Goal: Transaction & Acquisition: Download file/media

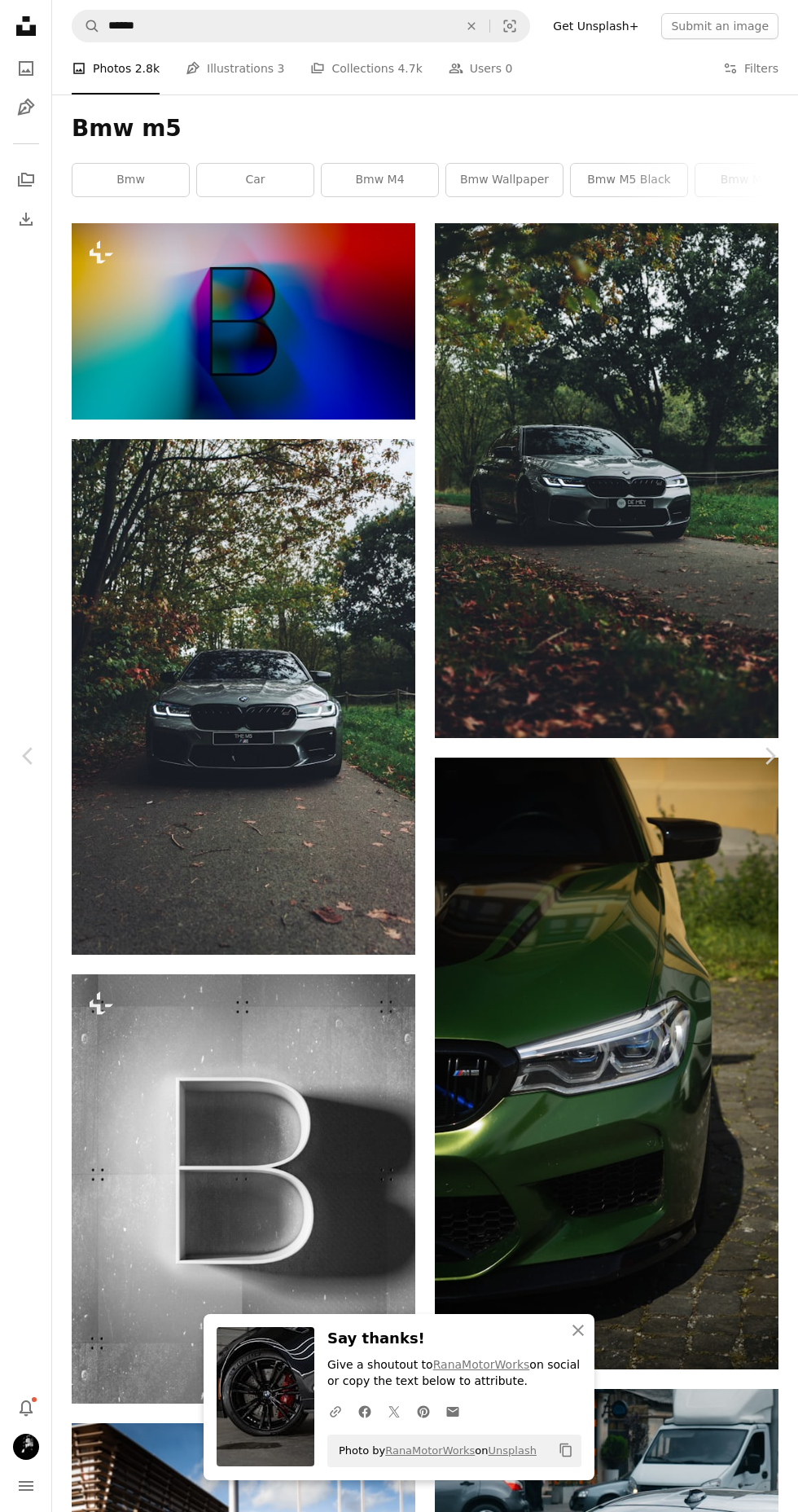
scroll to position [39806, 0]
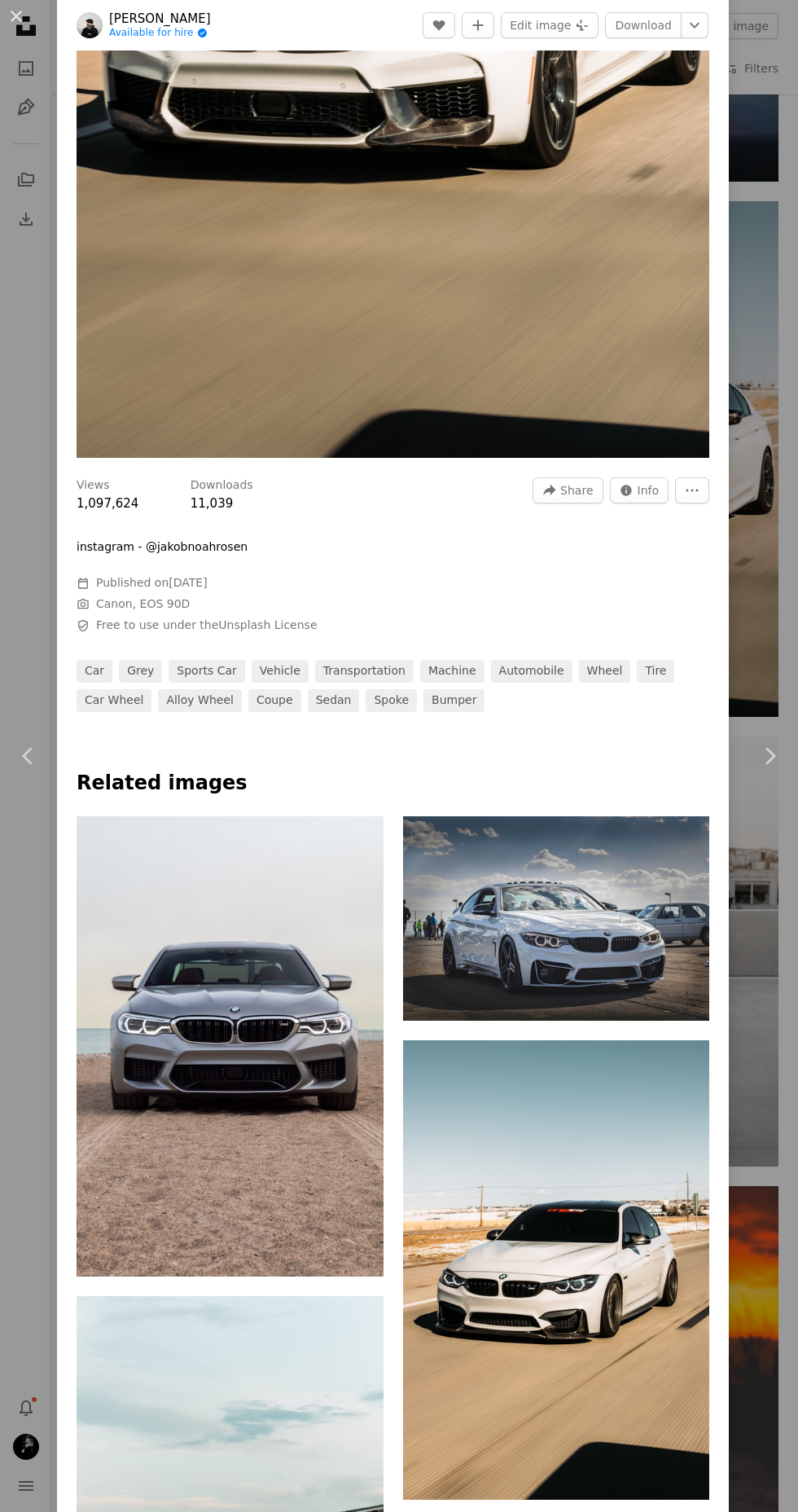
scroll to position [566, 0]
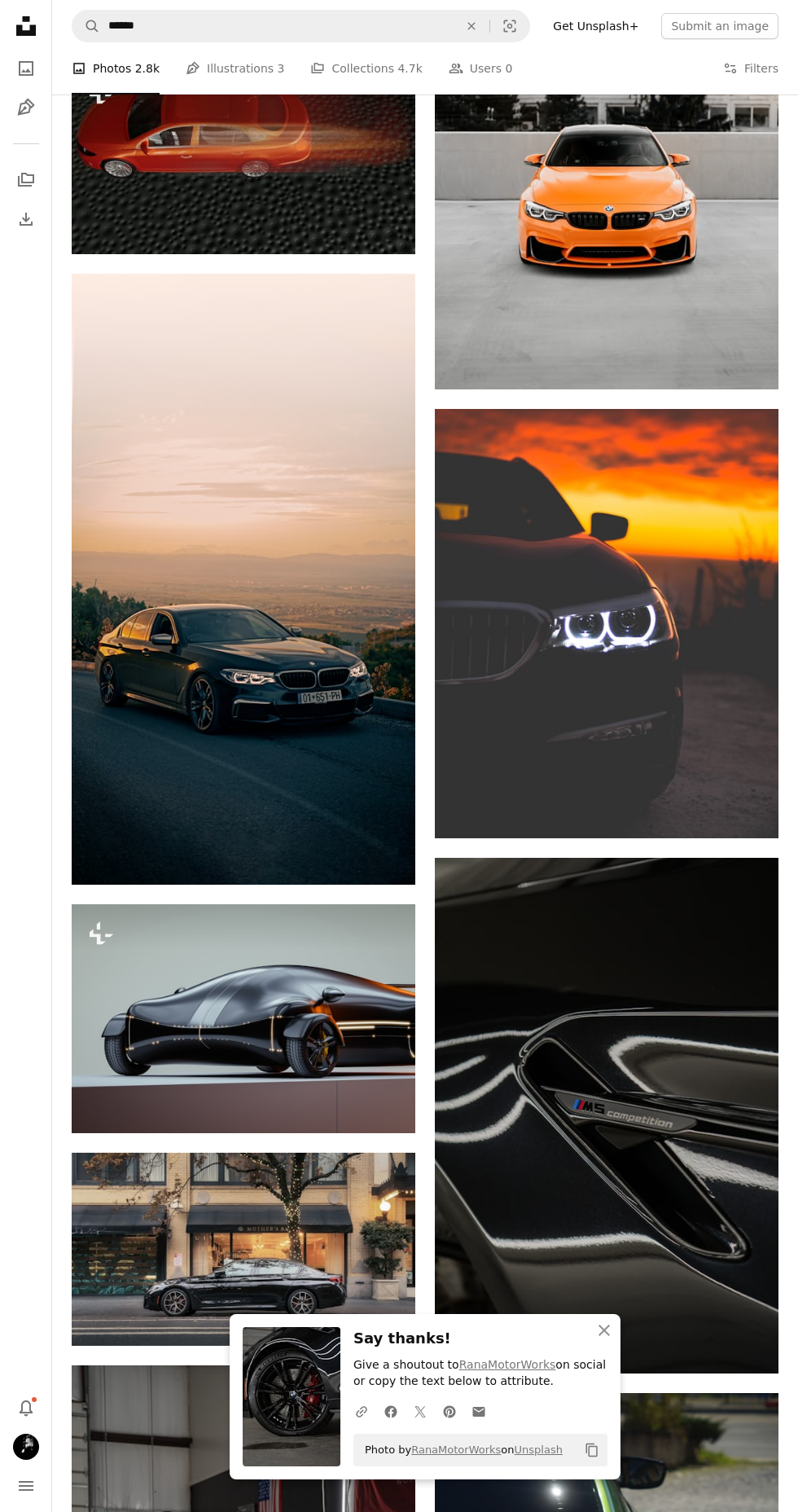
scroll to position [40892, 0]
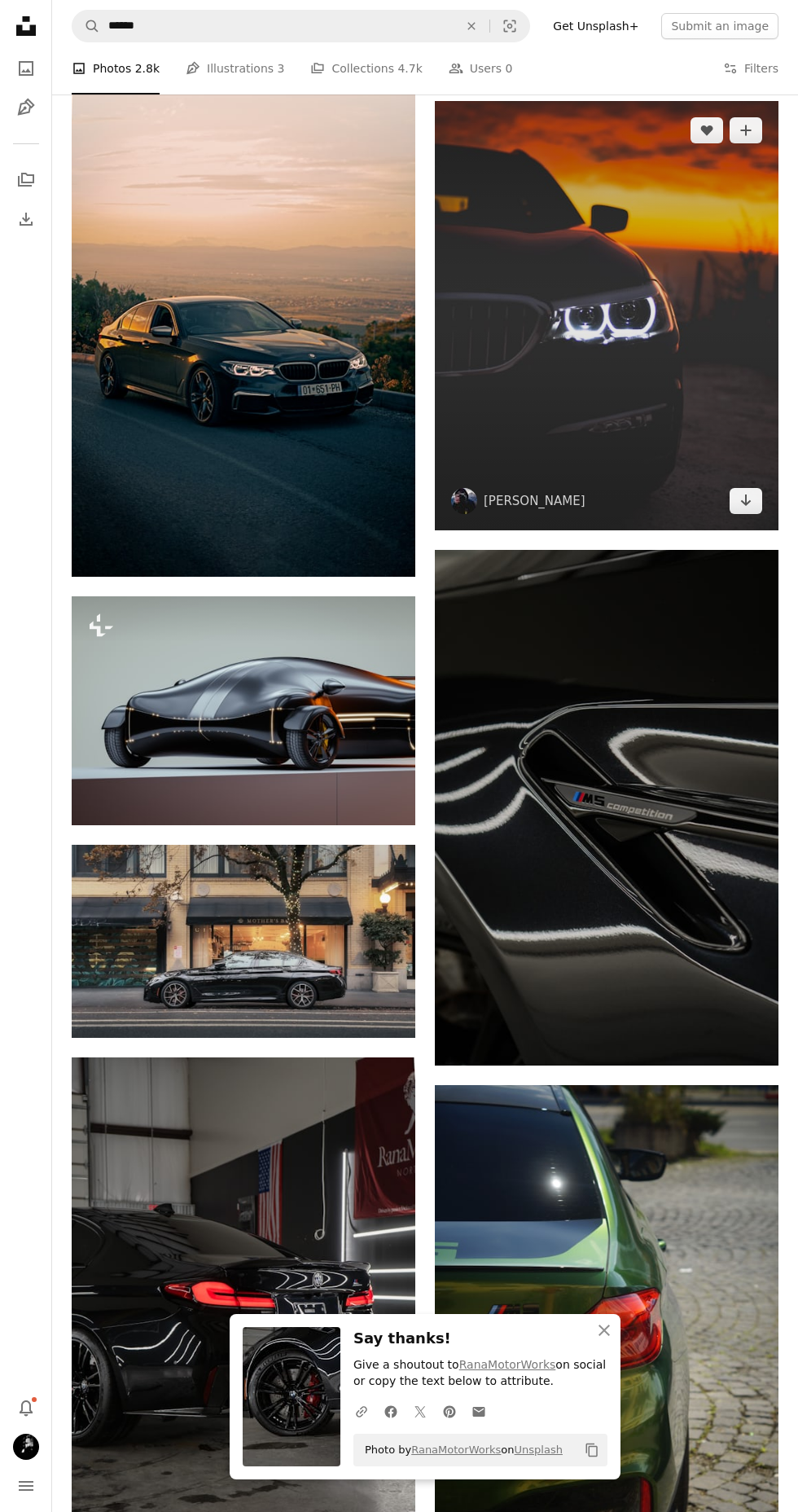
click at [579, 385] on img at bounding box center [607, 317] width 343 height 431
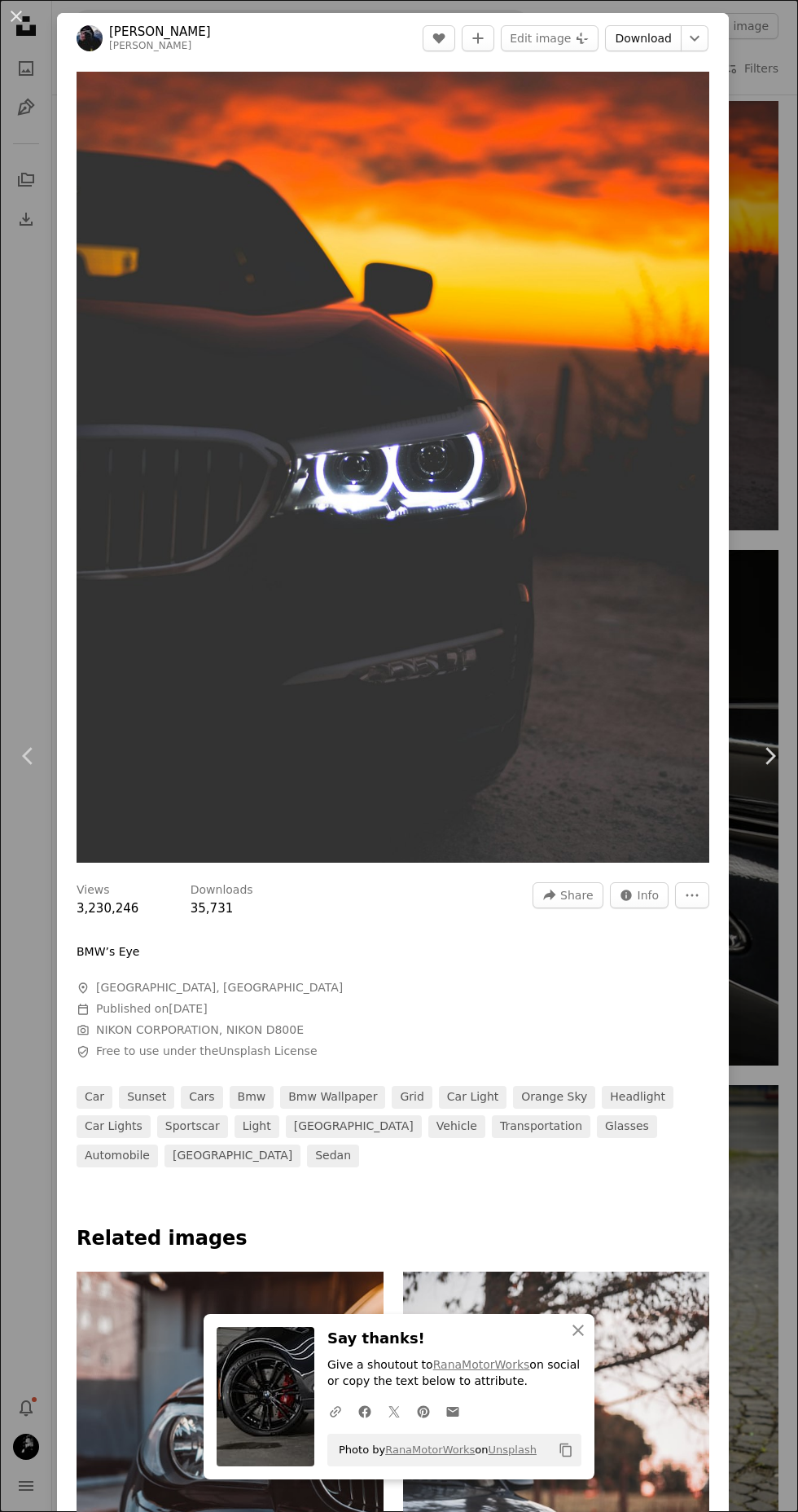
click at [662, 37] on link "Download" at bounding box center [643, 38] width 77 height 26
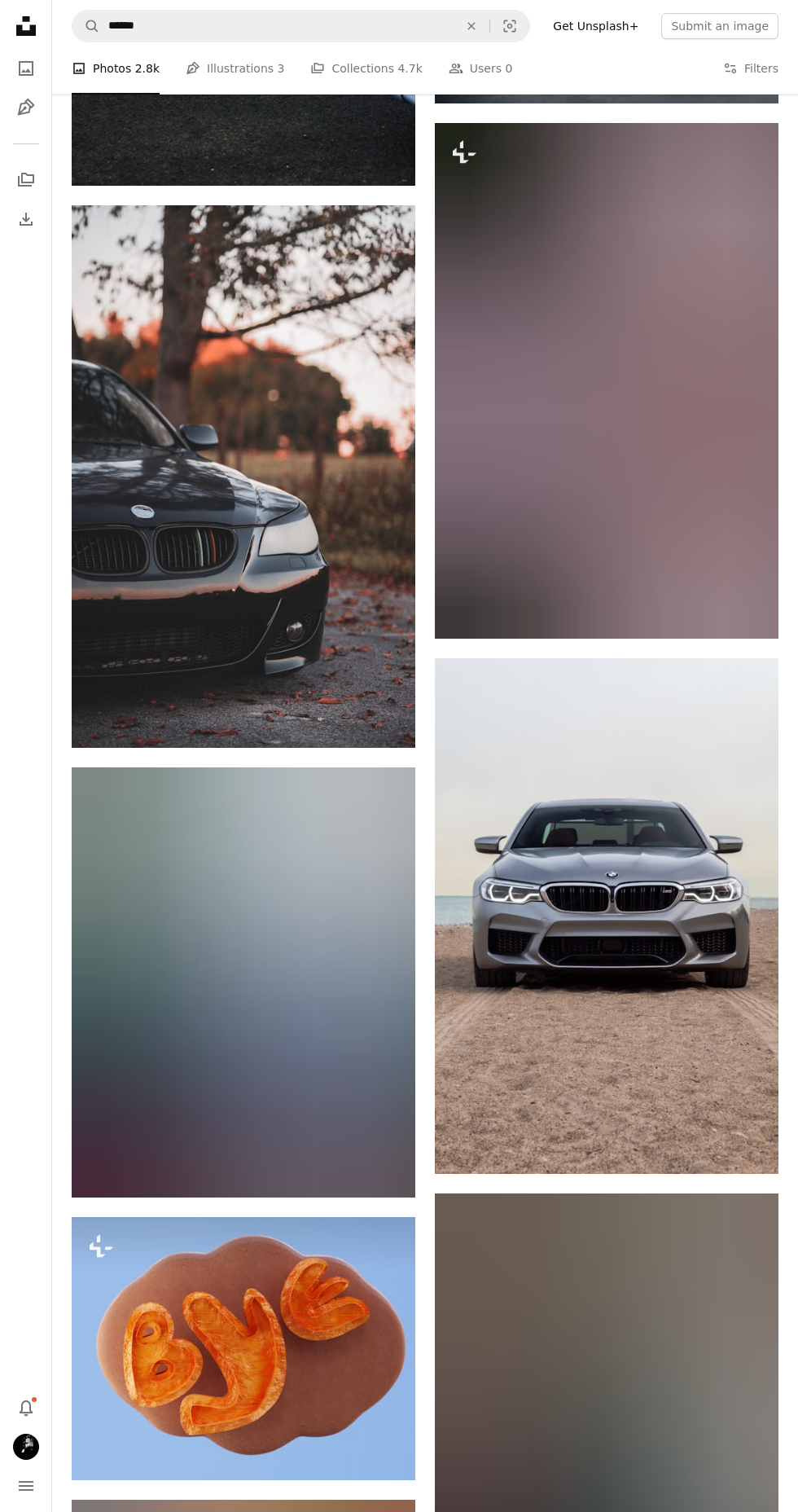
scroll to position [45534, 0]
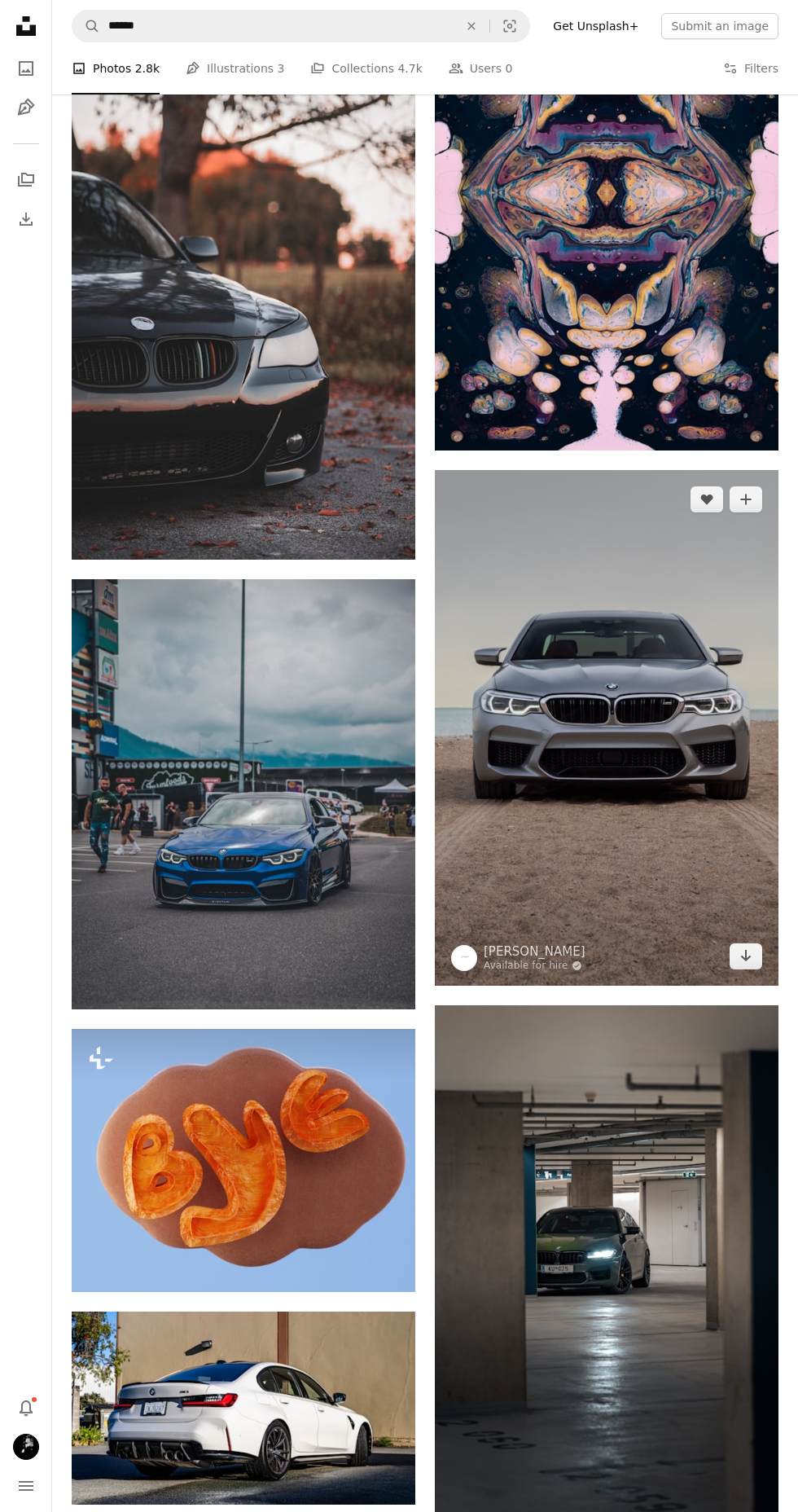
click at [517, 800] on img at bounding box center [607, 729] width 343 height 516
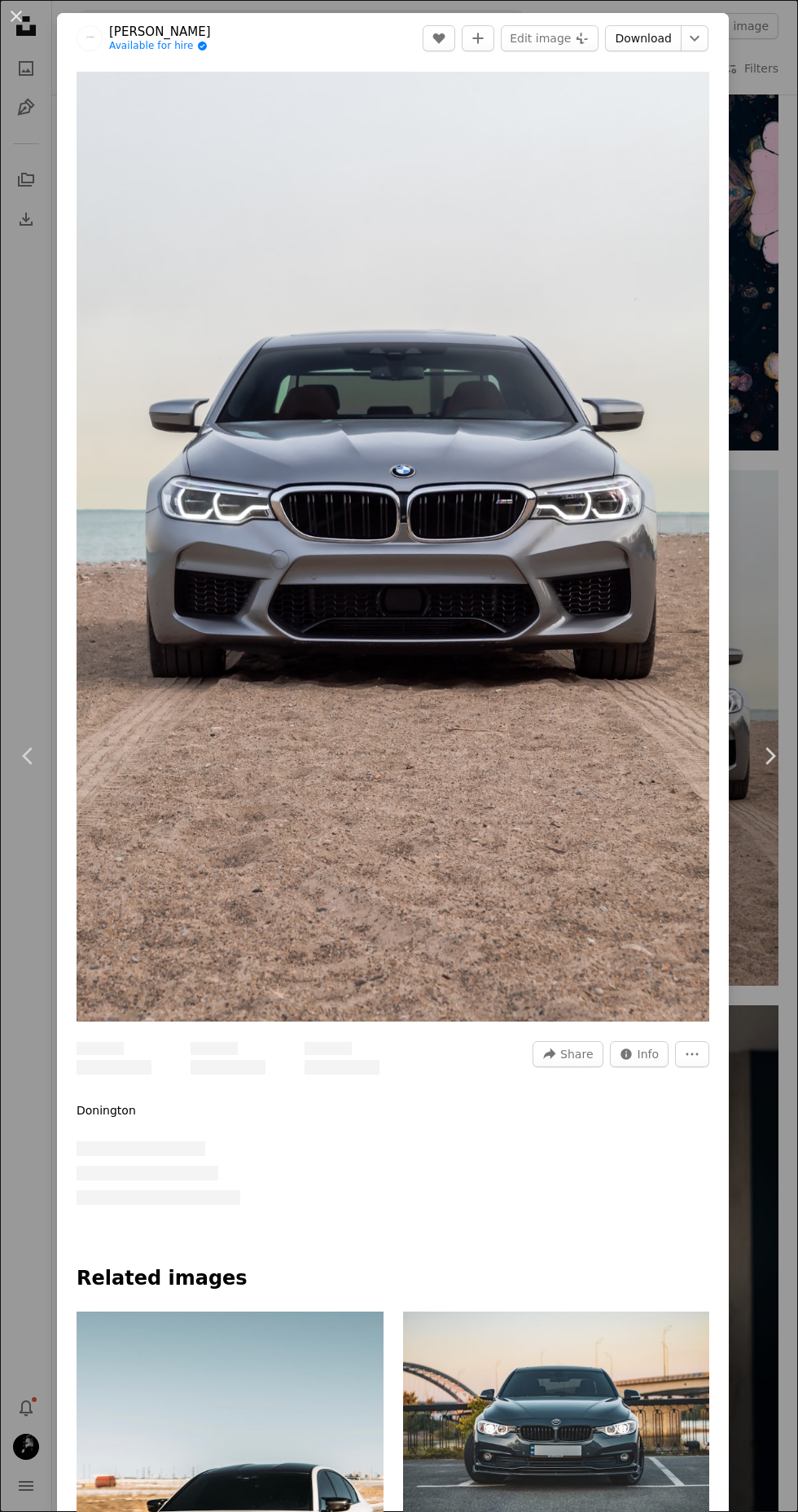
click at [650, 37] on link "Download" at bounding box center [643, 38] width 77 height 26
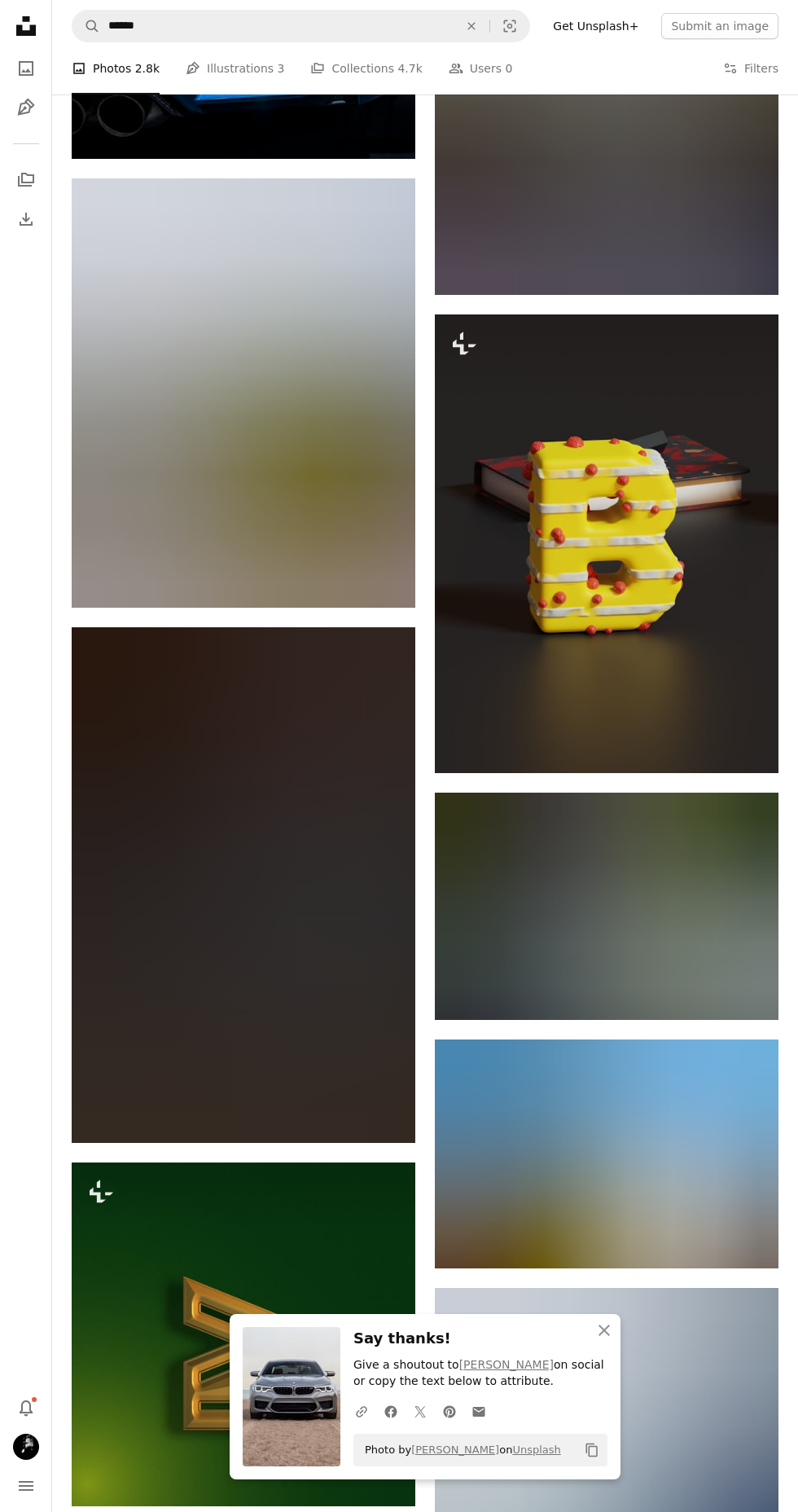
scroll to position [47664, 0]
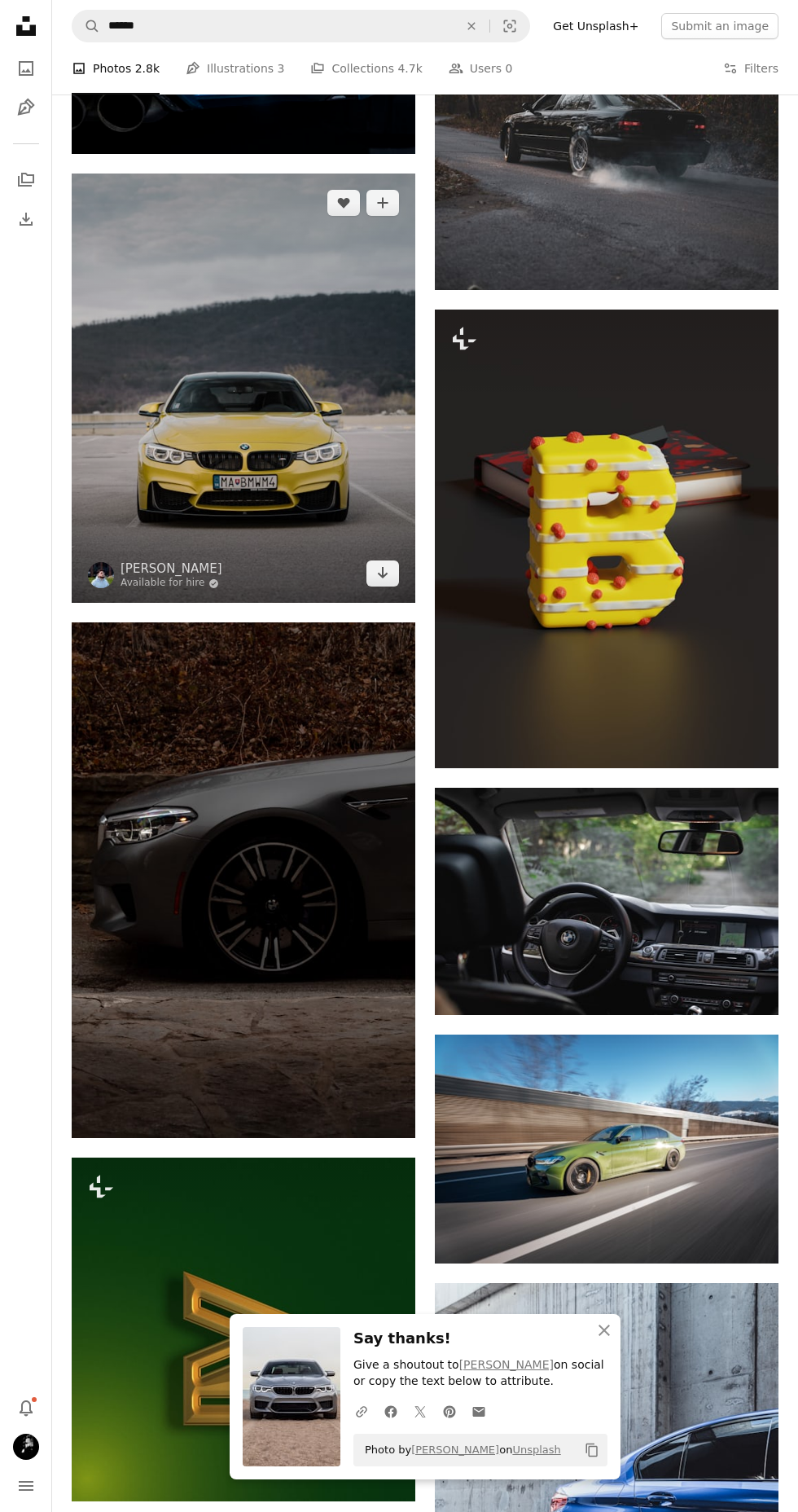
click at [170, 472] on img at bounding box center [243, 389] width 343 height 431
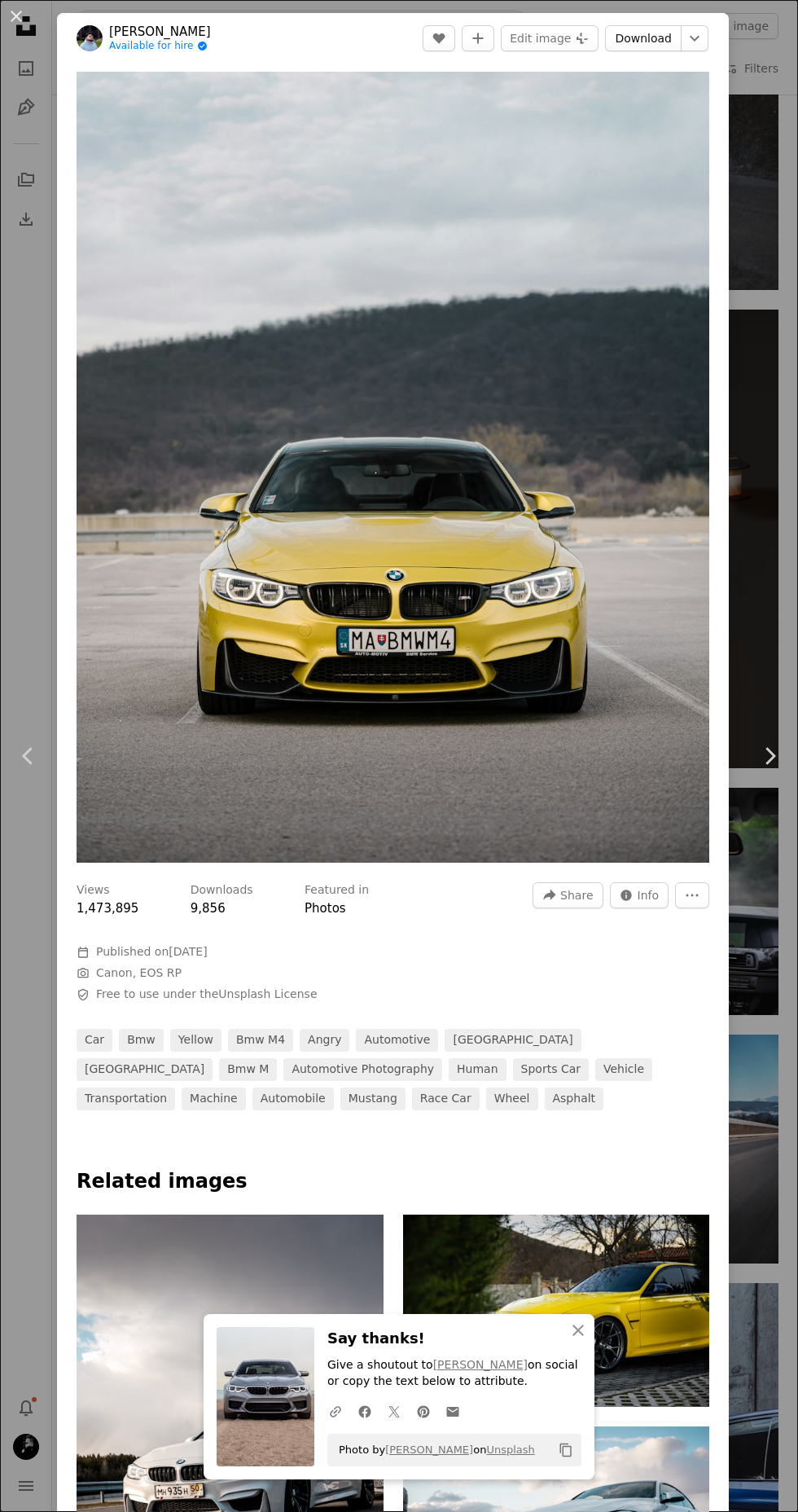
click at [642, 43] on link "Download" at bounding box center [643, 38] width 77 height 26
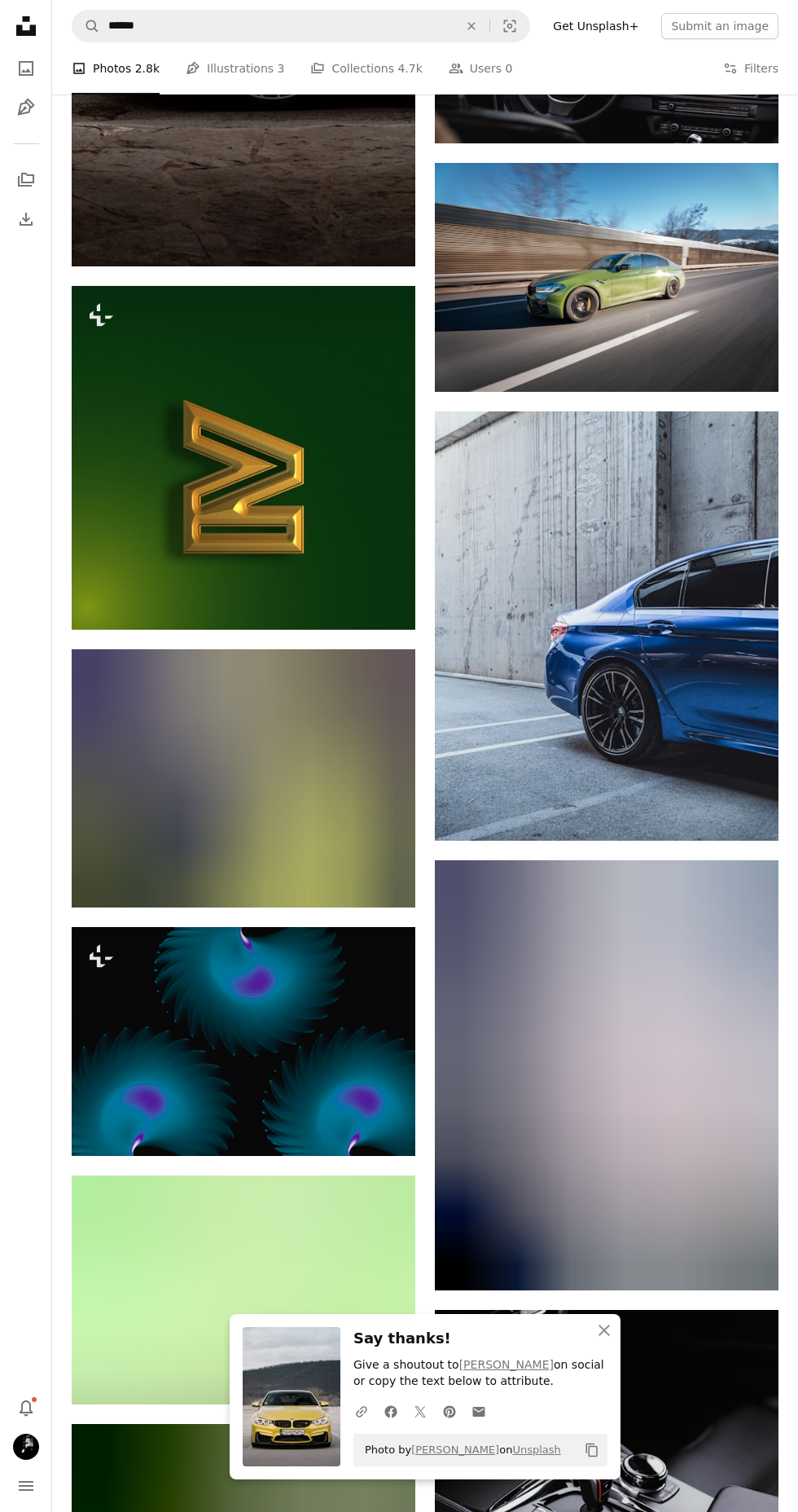
scroll to position [48637, 0]
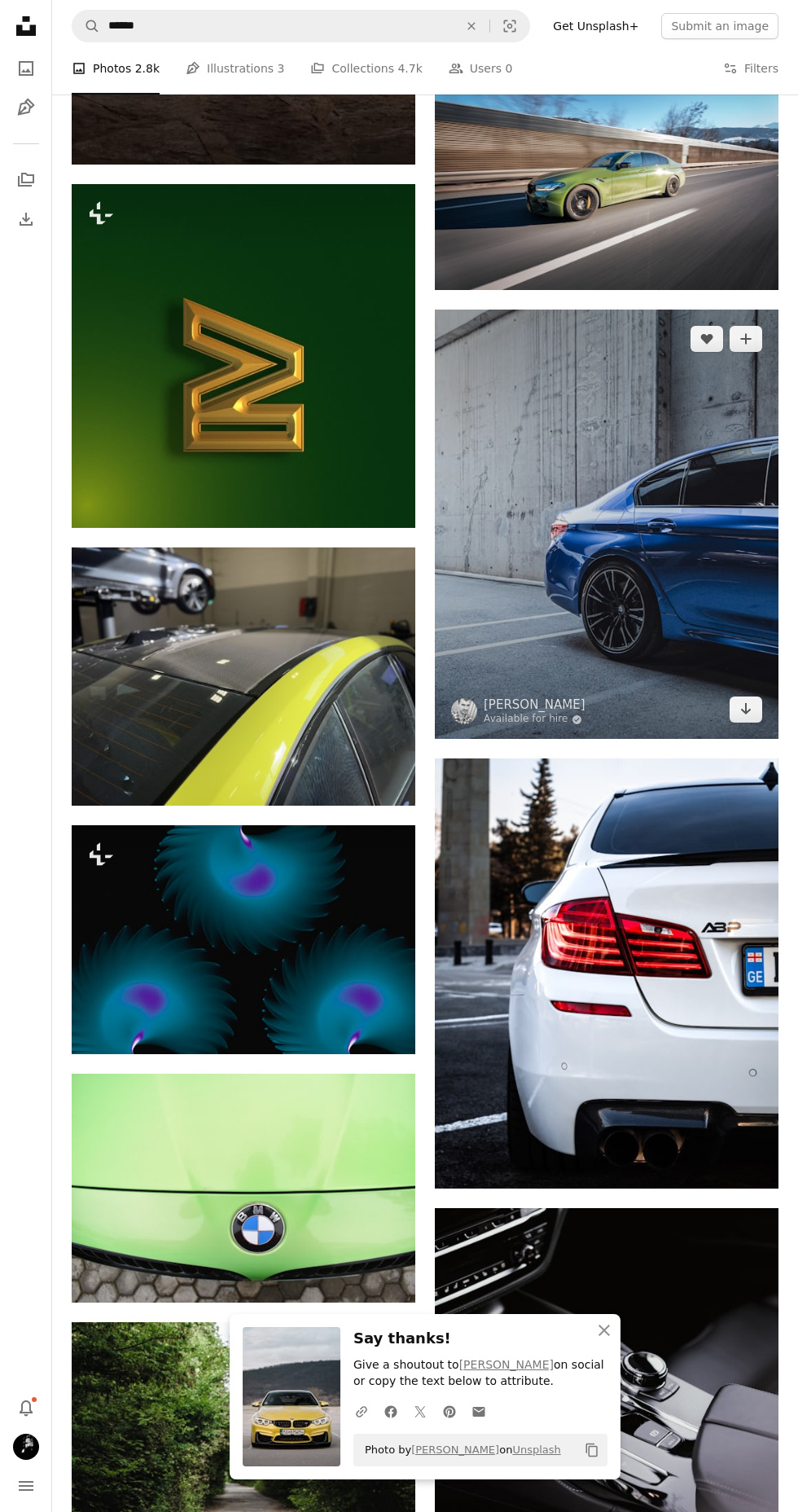
click at [526, 646] on img at bounding box center [607, 525] width 343 height 431
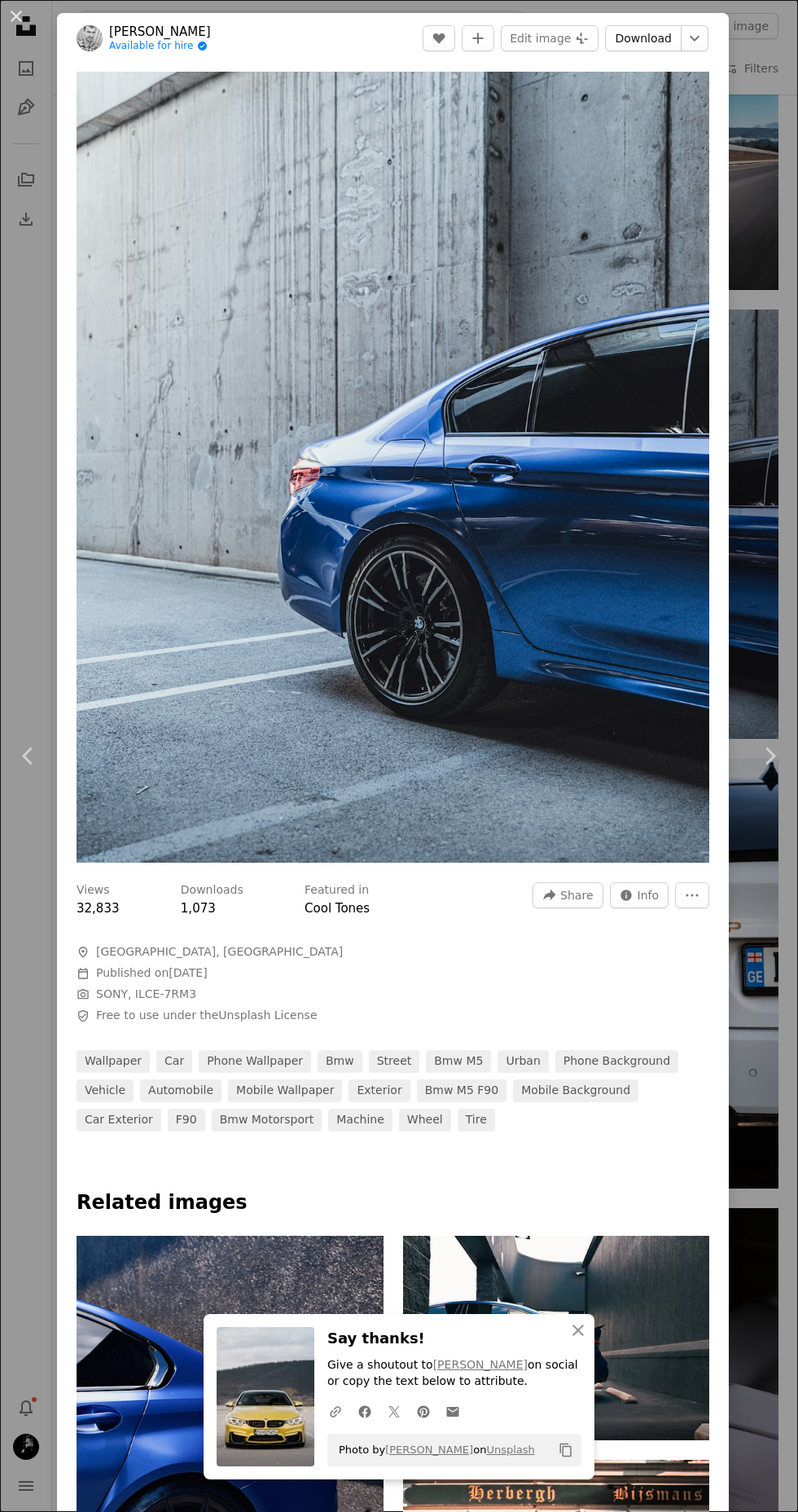
click at [664, 37] on link "Download" at bounding box center [643, 38] width 77 height 26
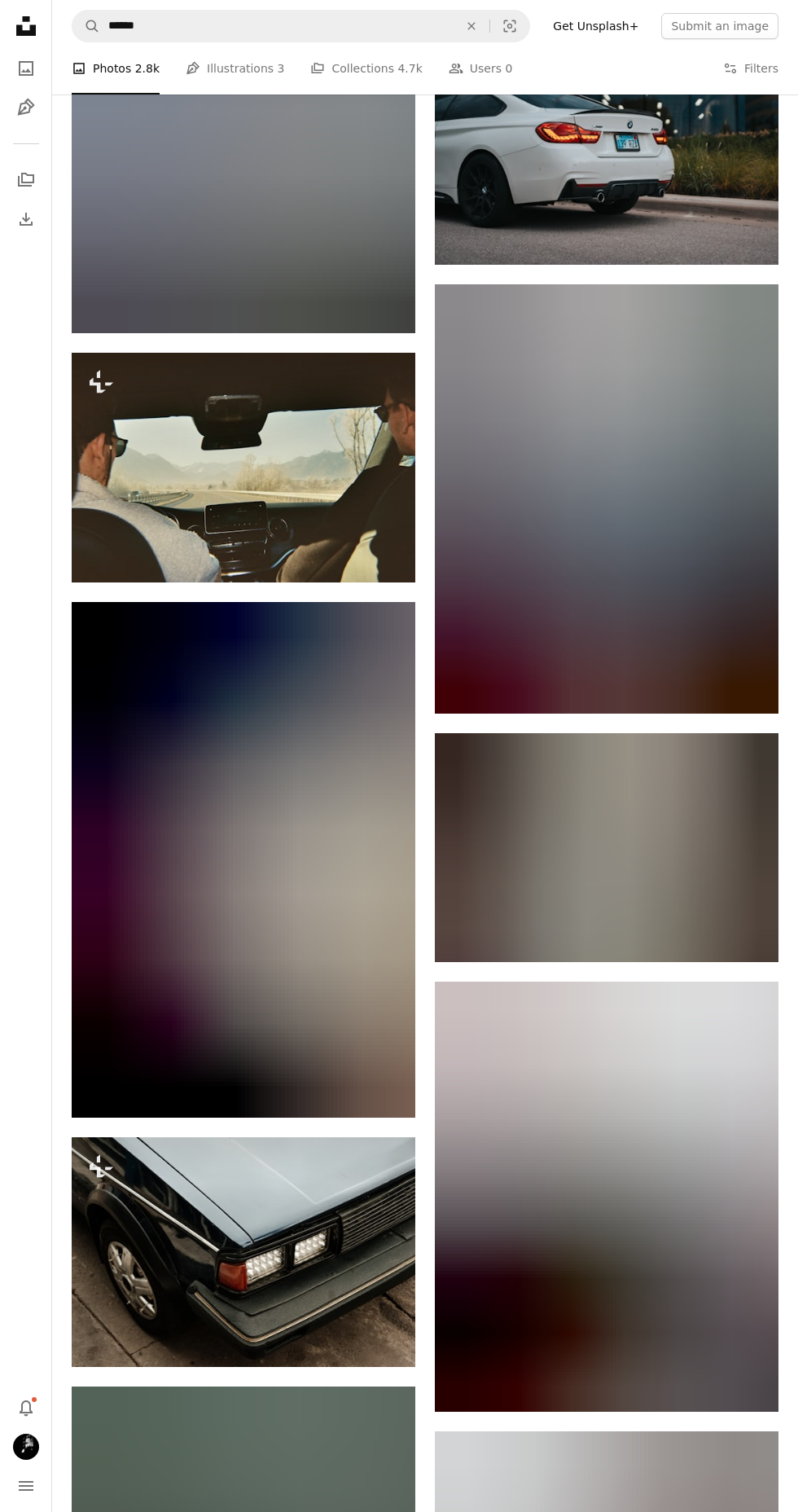
scroll to position [58529, 0]
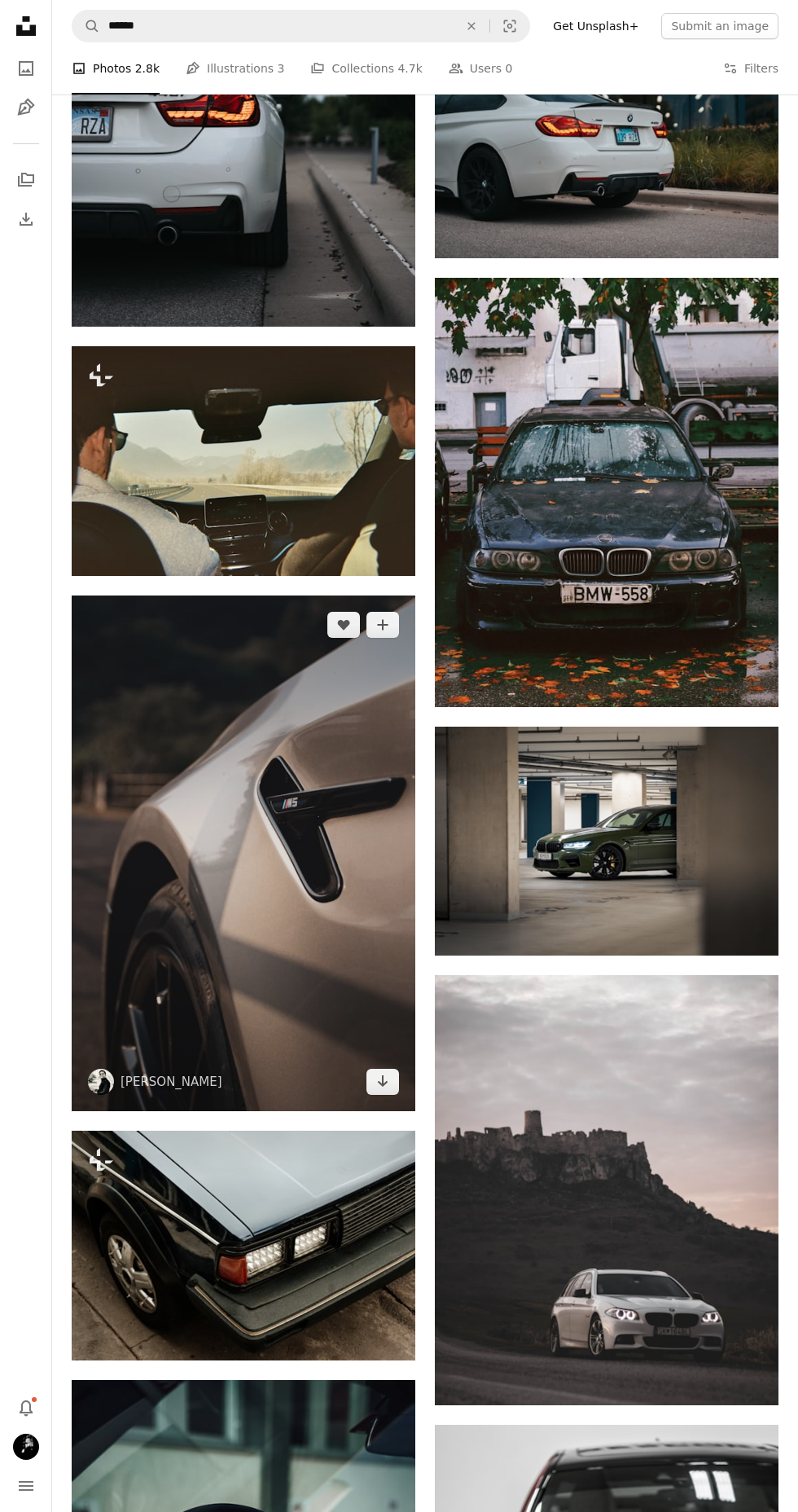
click at [368, 596] on img at bounding box center [243, 854] width 343 height 516
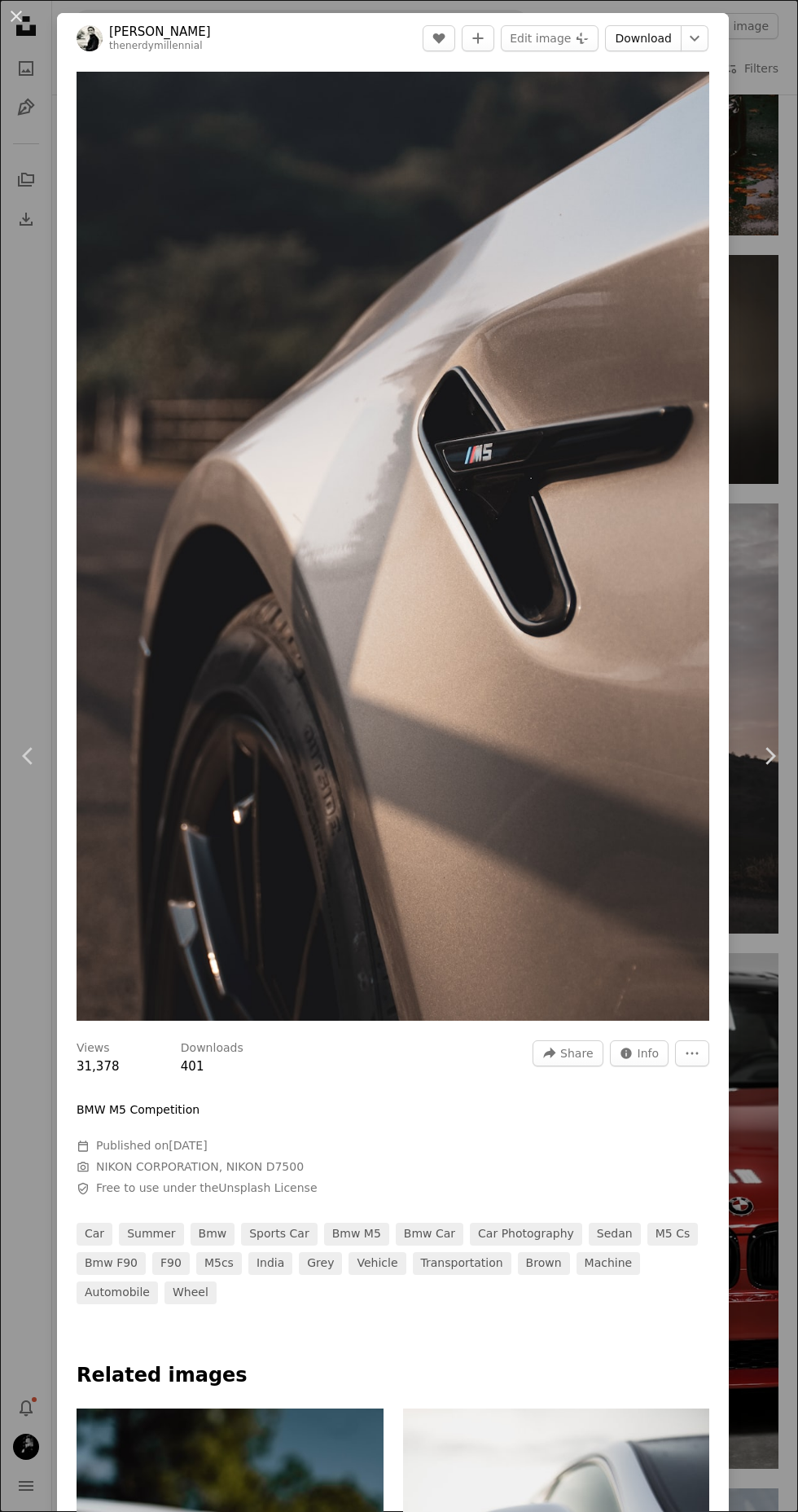
click at [665, 37] on link "Download" at bounding box center [643, 38] width 77 height 26
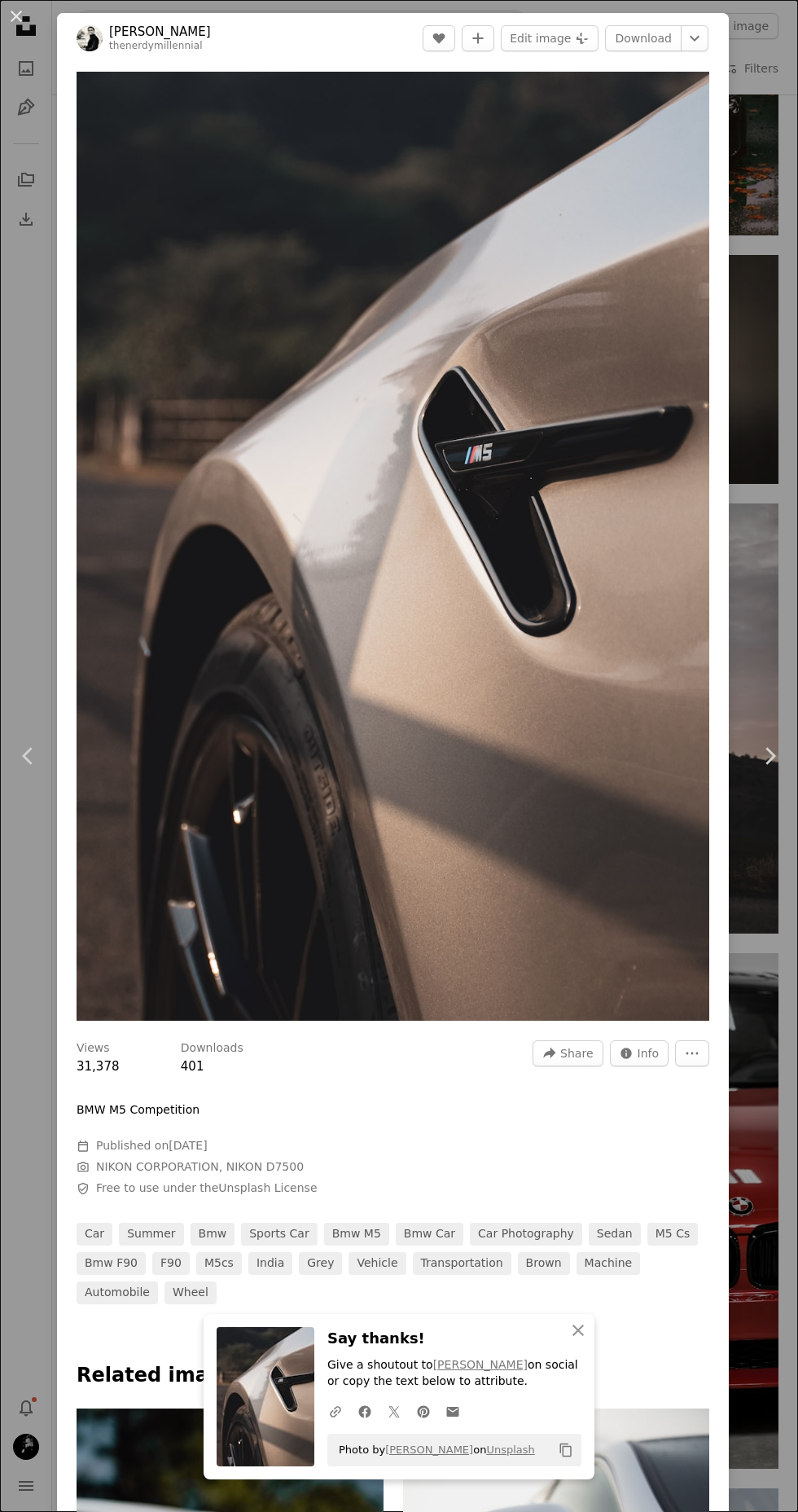
click at [16, 26] on button "An X shape" at bounding box center [16, 16] width 19 height 19
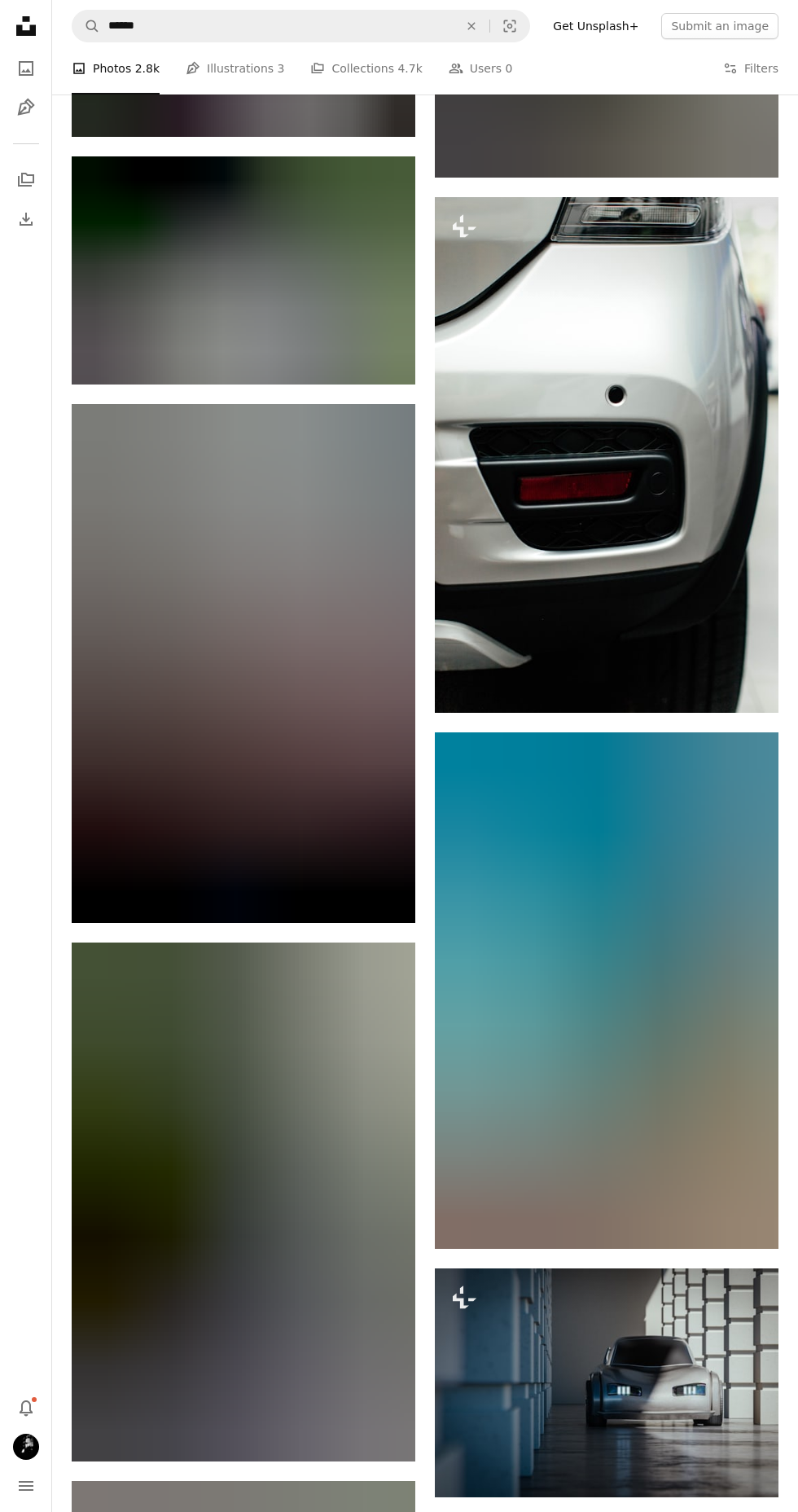
scroll to position [62360, 0]
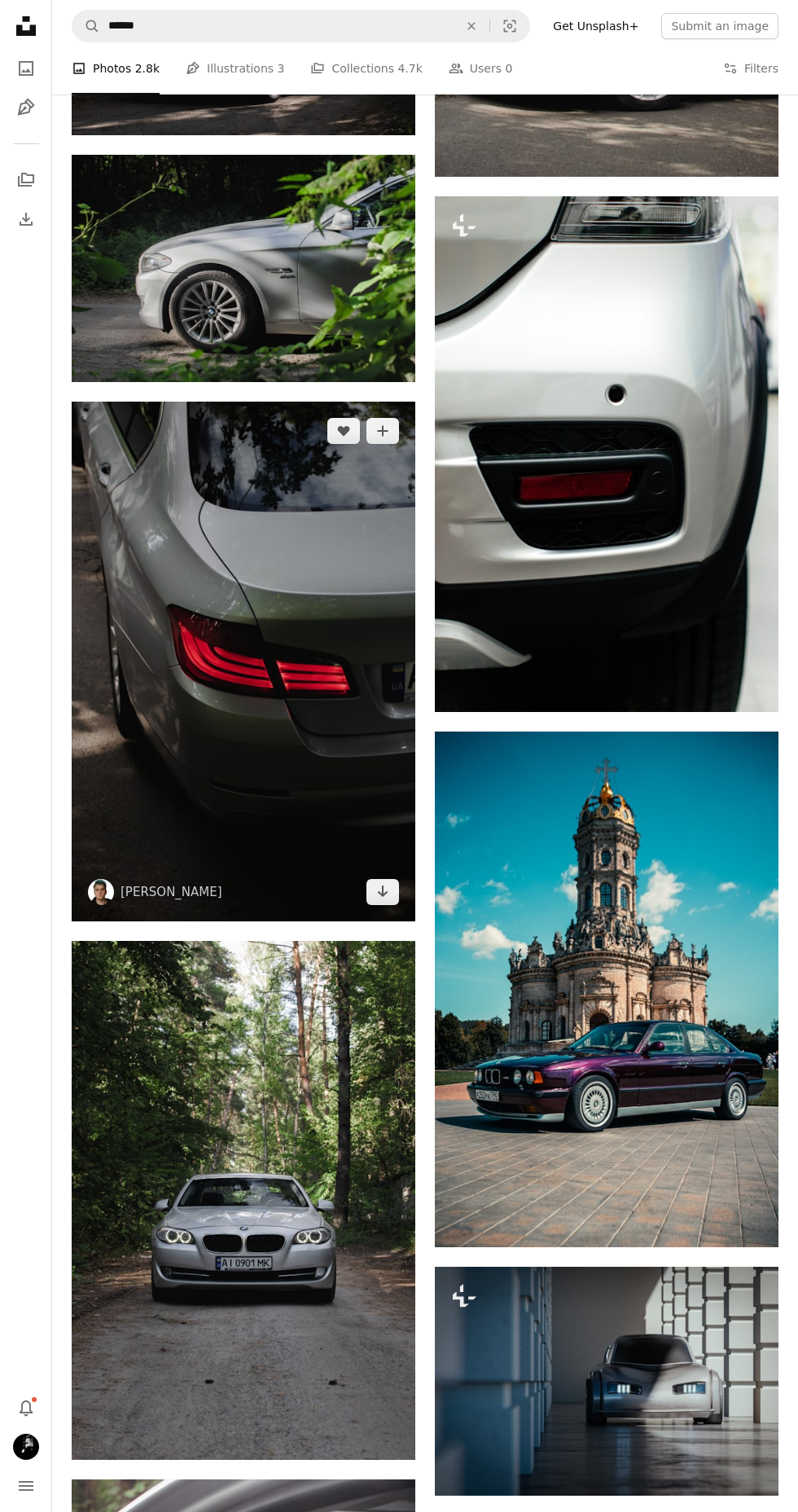
click at [354, 767] on img at bounding box center [243, 661] width 343 height 519
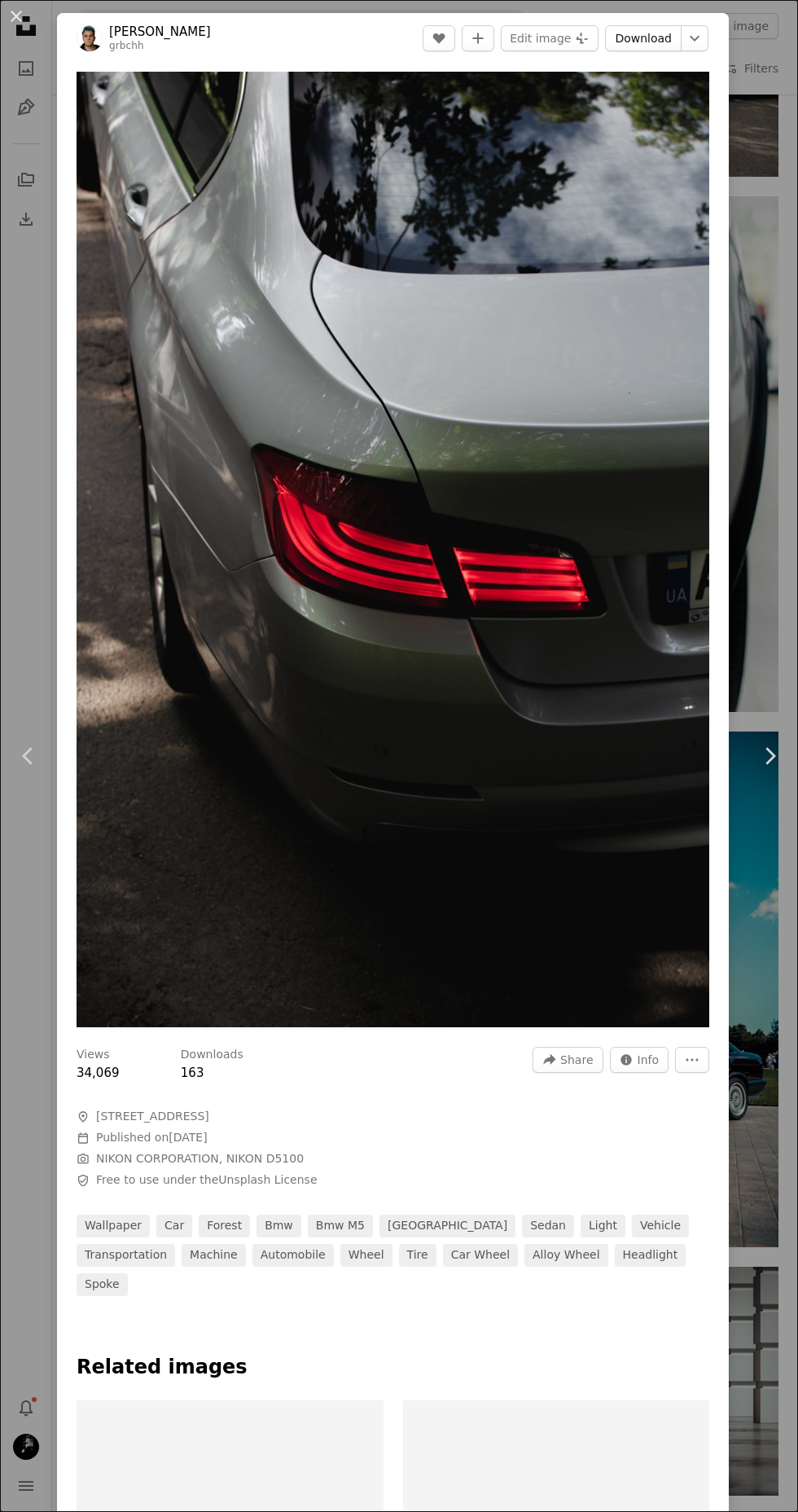
click at [682, 38] on link "Download" at bounding box center [643, 38] width 77 height 26
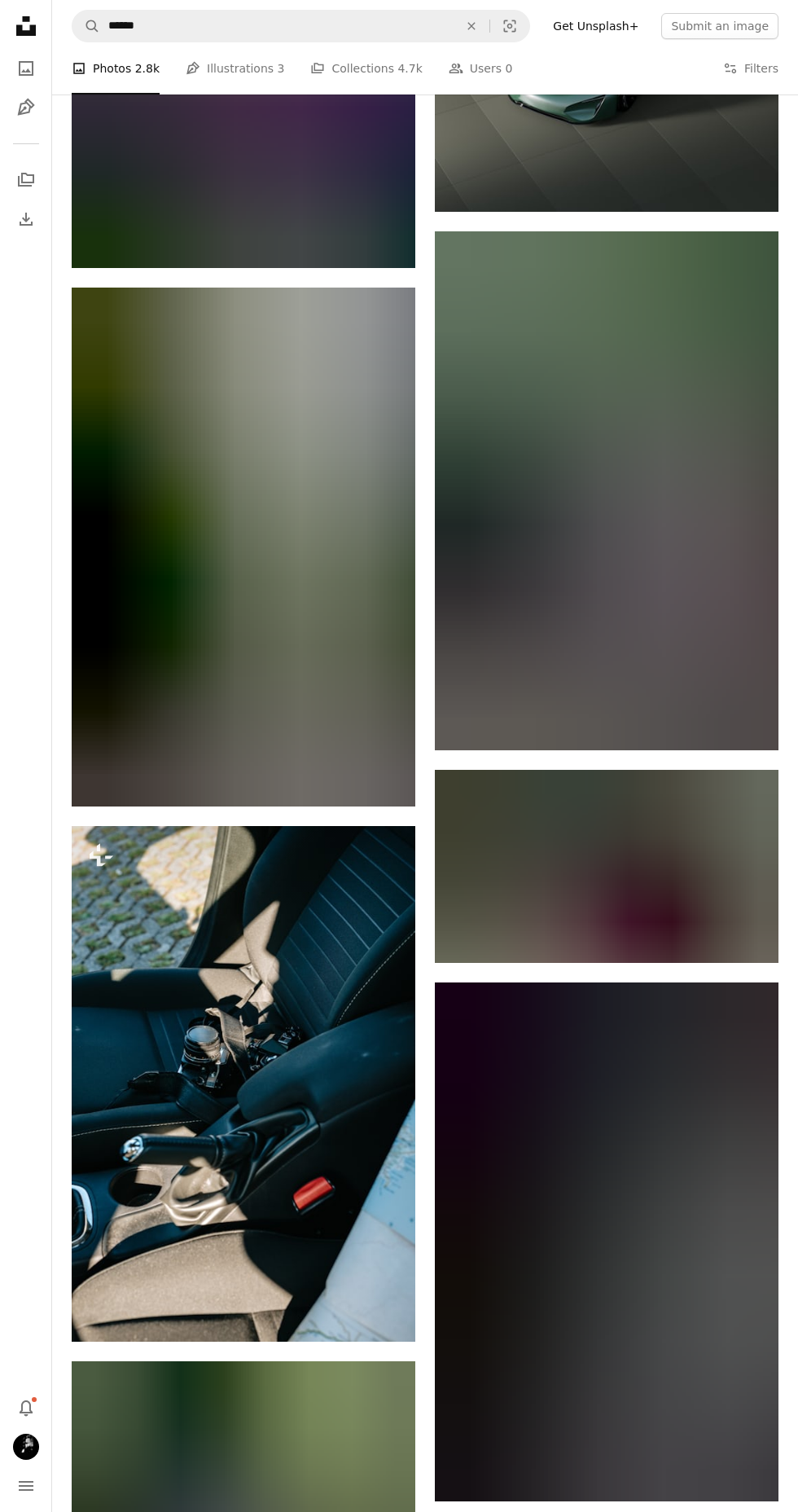
scroll to position [64676, 0]
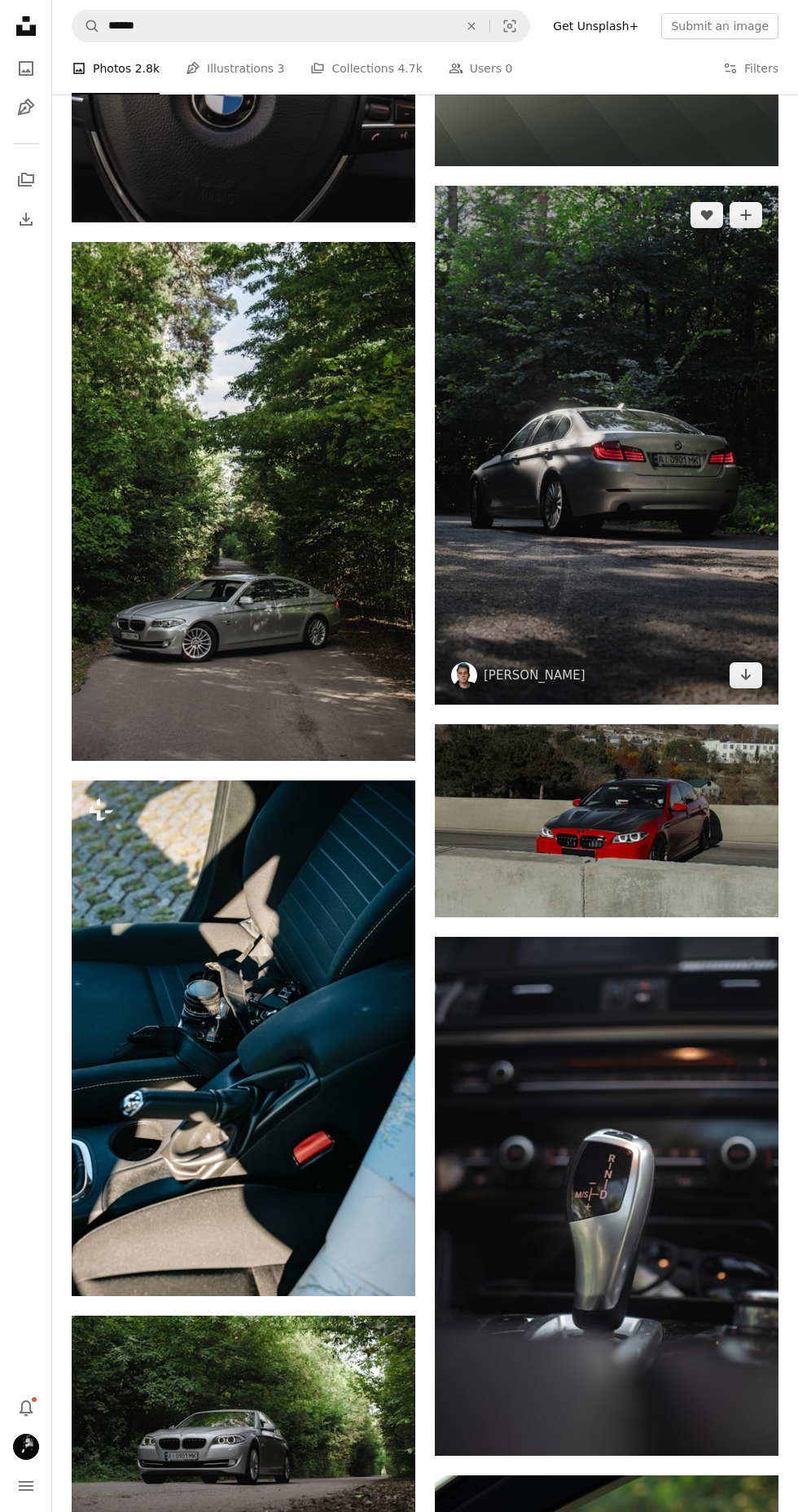
click at [616, 539] on img at bounding box center [607, 445] width 343 height 519
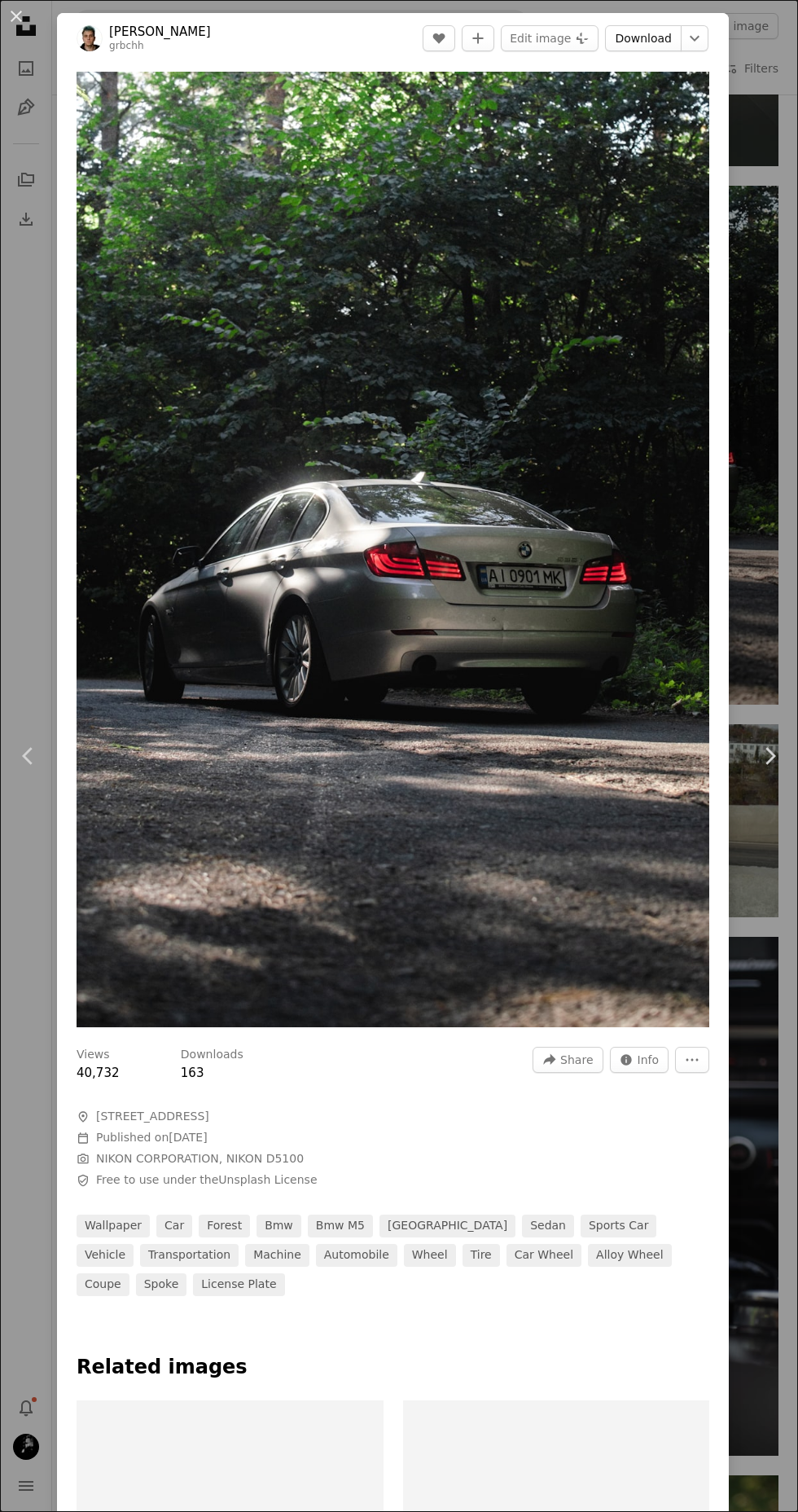
click at [682, 39] on link "Download" at bounding box center [643, 38] width 77 height 26
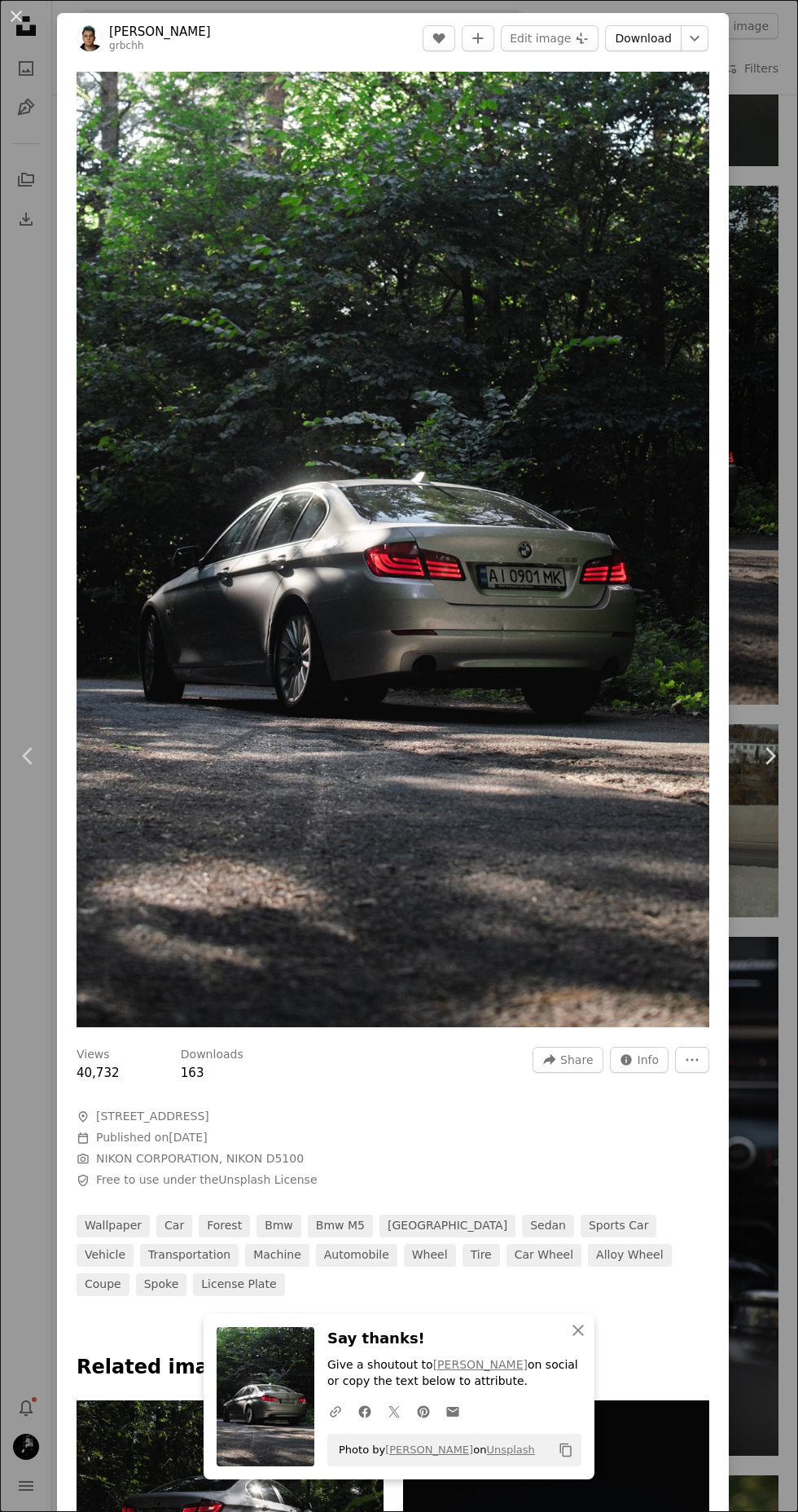
click at [677, 31] on link "Download" at bounding box center [643, 38] width 77 height 26
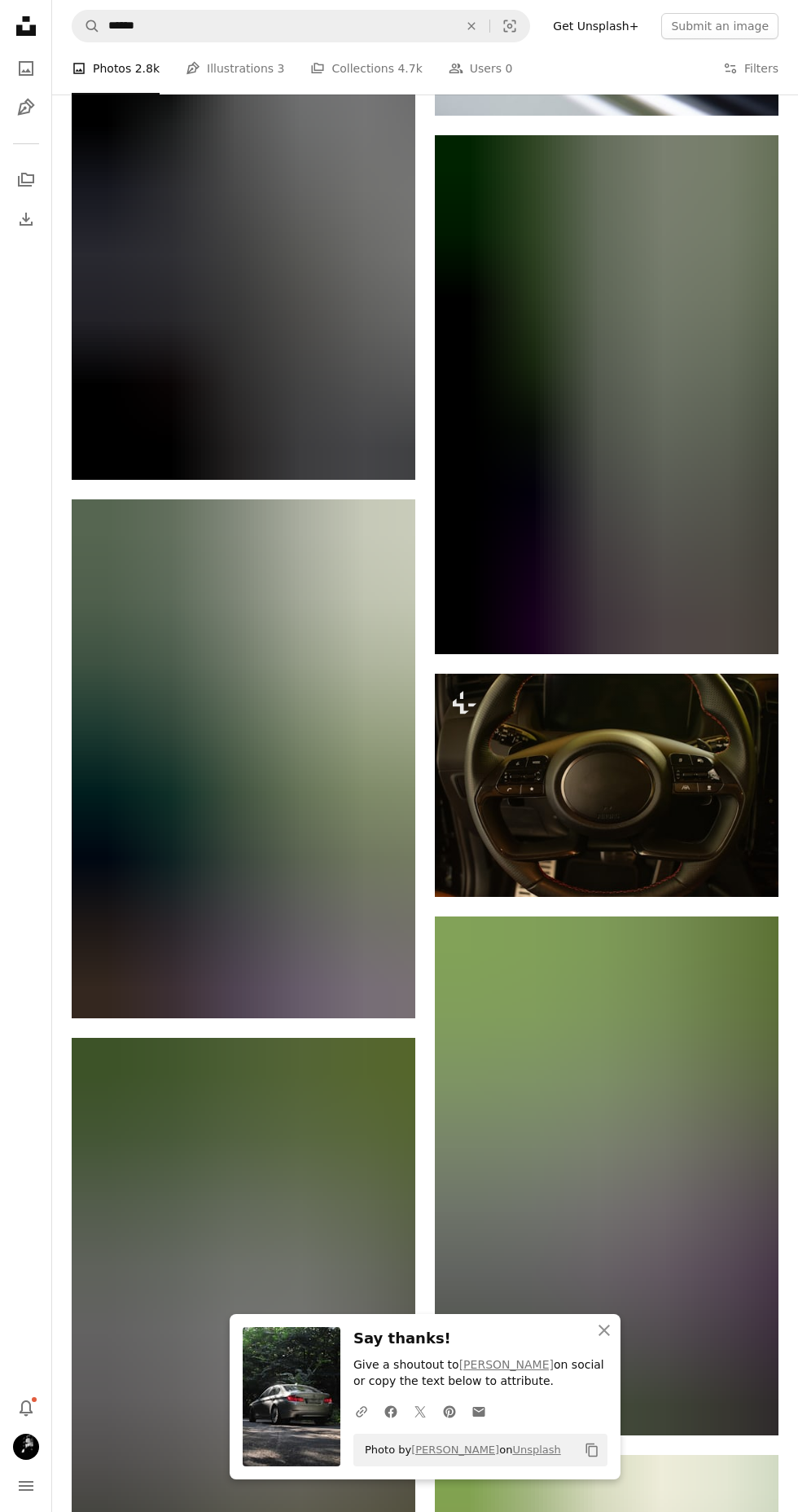
scroll to position [66557, 0]
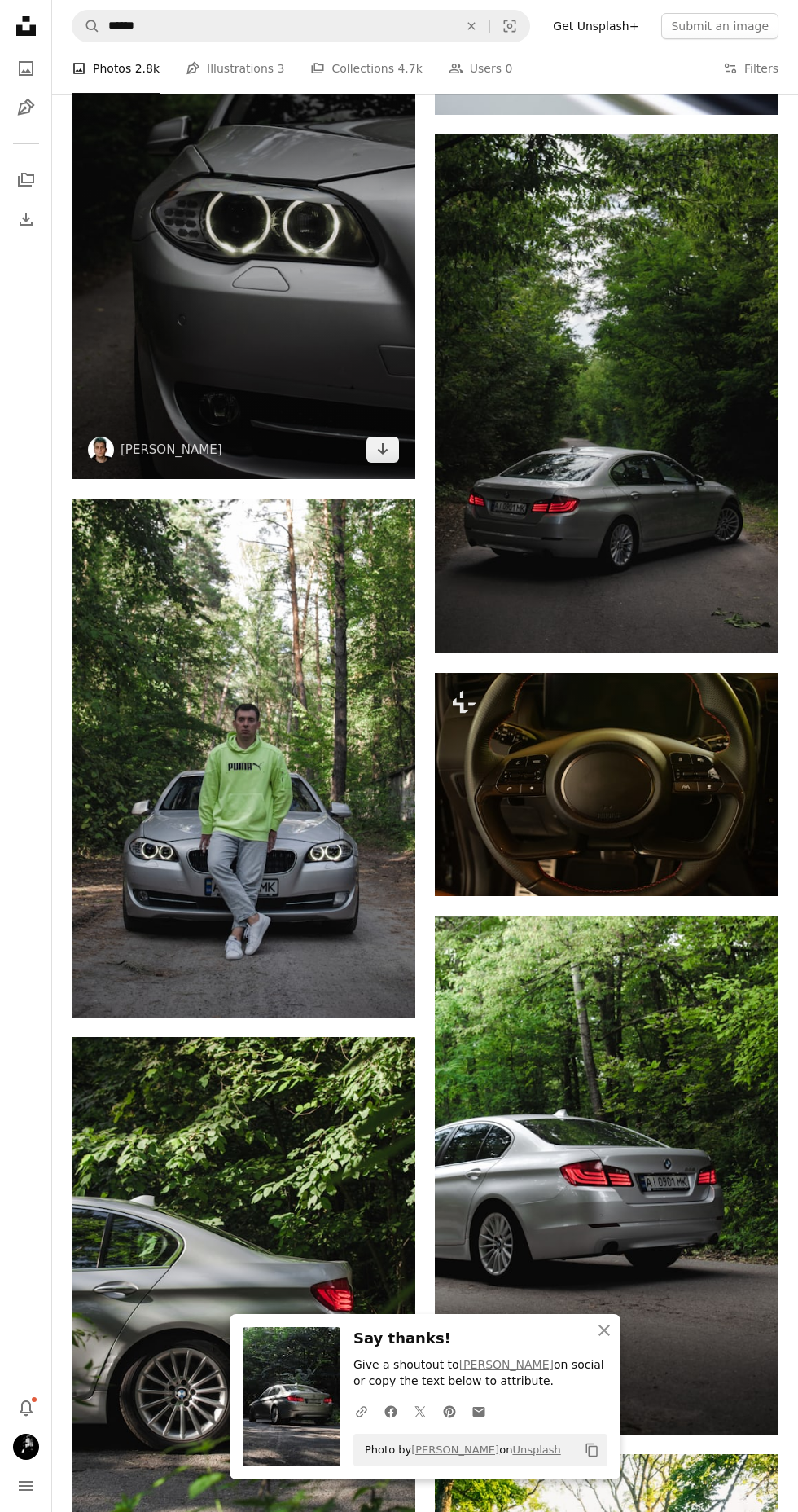
click at [257, 340] on img at bounding box center [243, 219] width 343 height 519
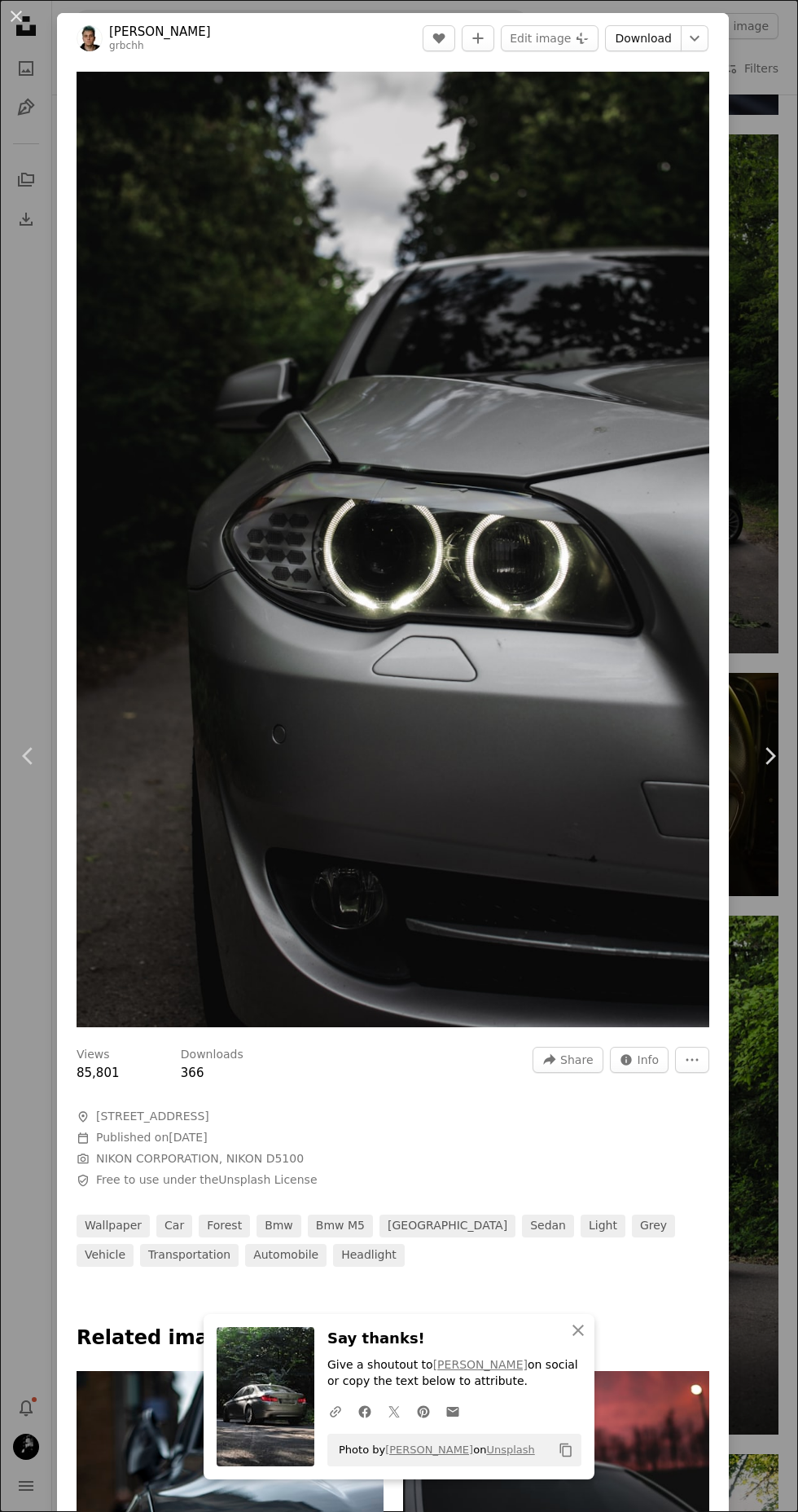
click at [674, 43] on link "Download" at bounding box center [643, 38] width 77 height 26
click at [15, 23] on button "An X shape" at bounding box center [16, 16] width 19 height 19
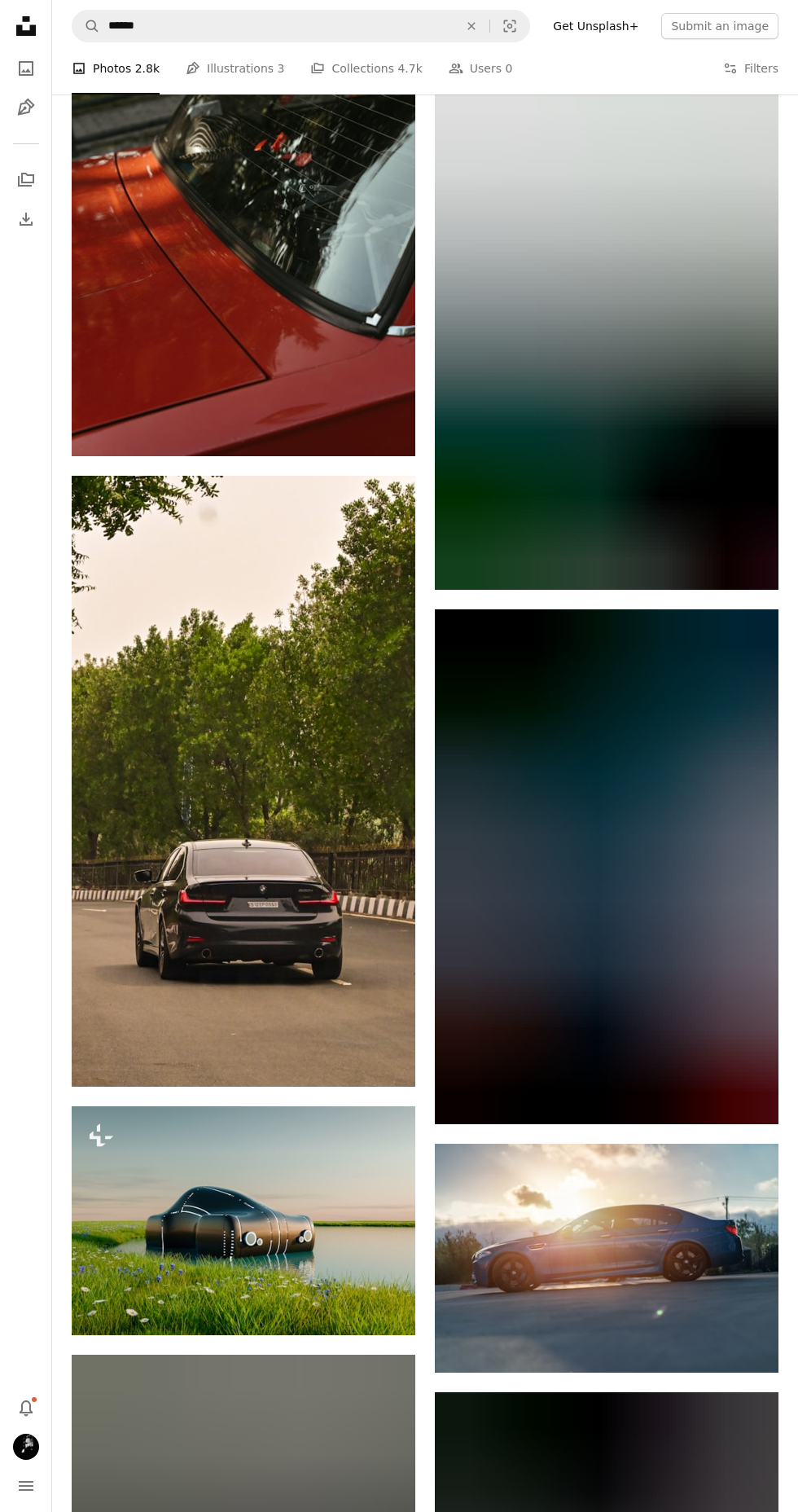
scroll to position [70511, 0]
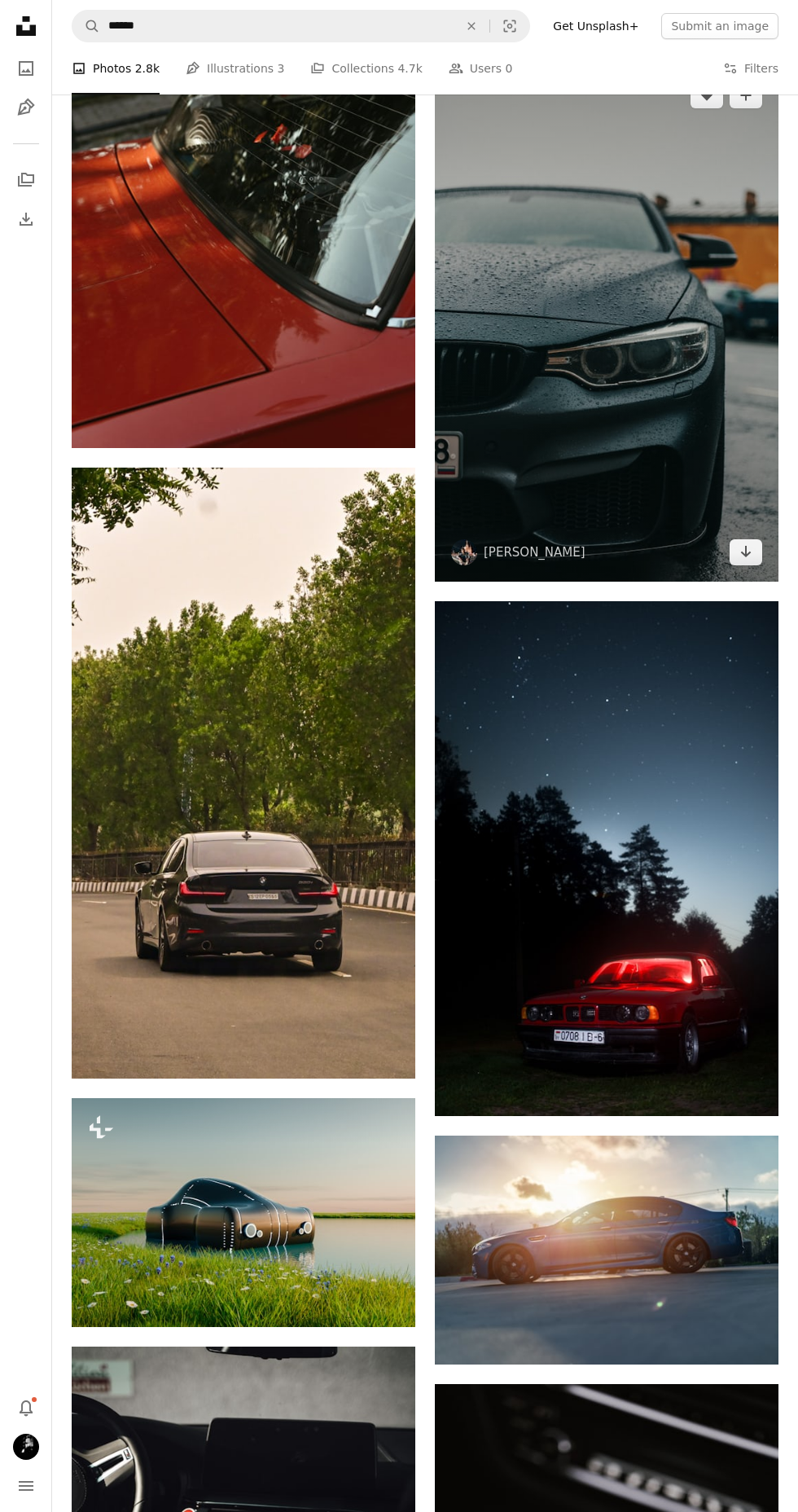
click at [637, 440] on img at bounding box center [607, 324] width 343 height 516
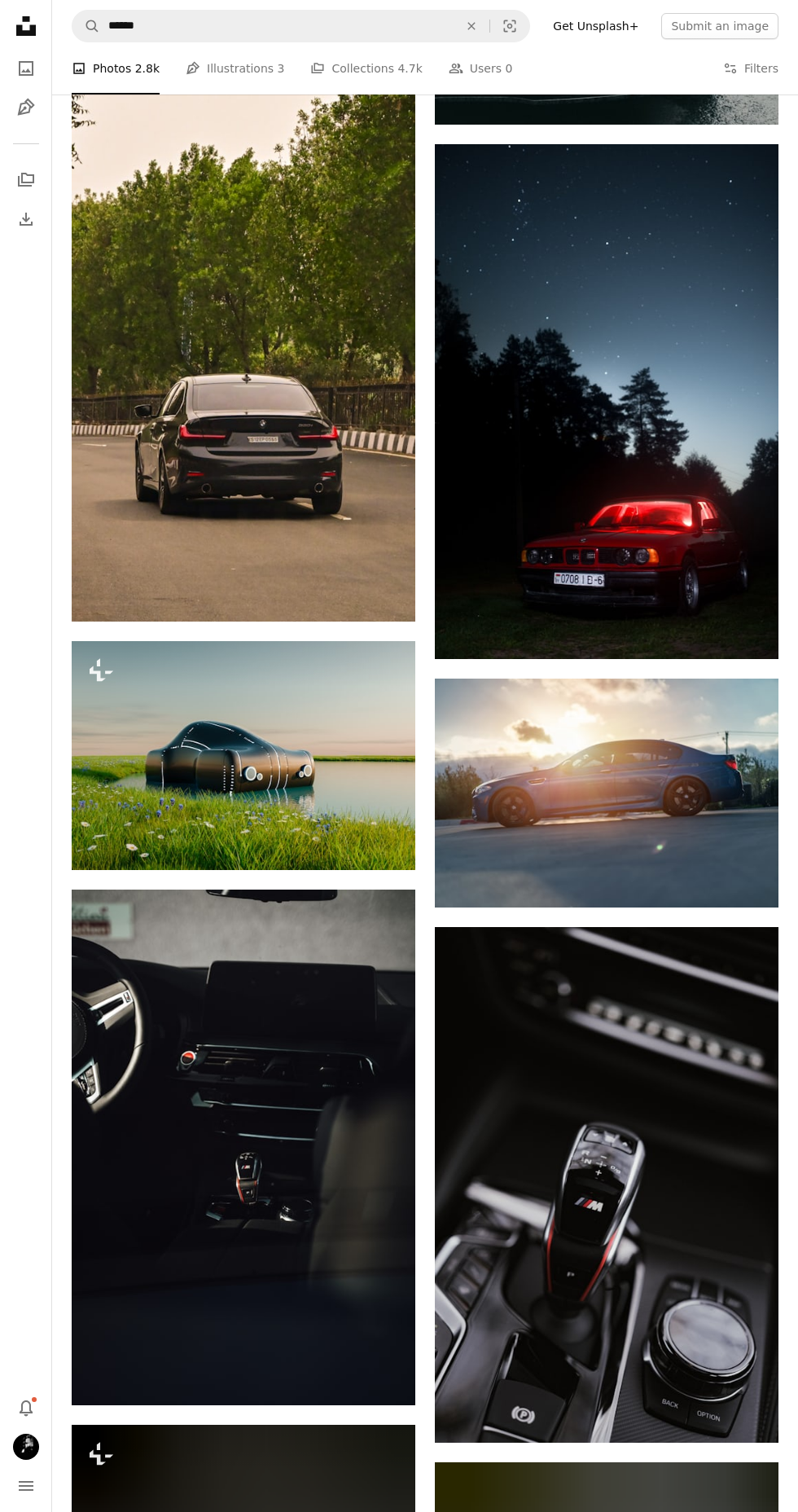
scroll to position [70983, 0]
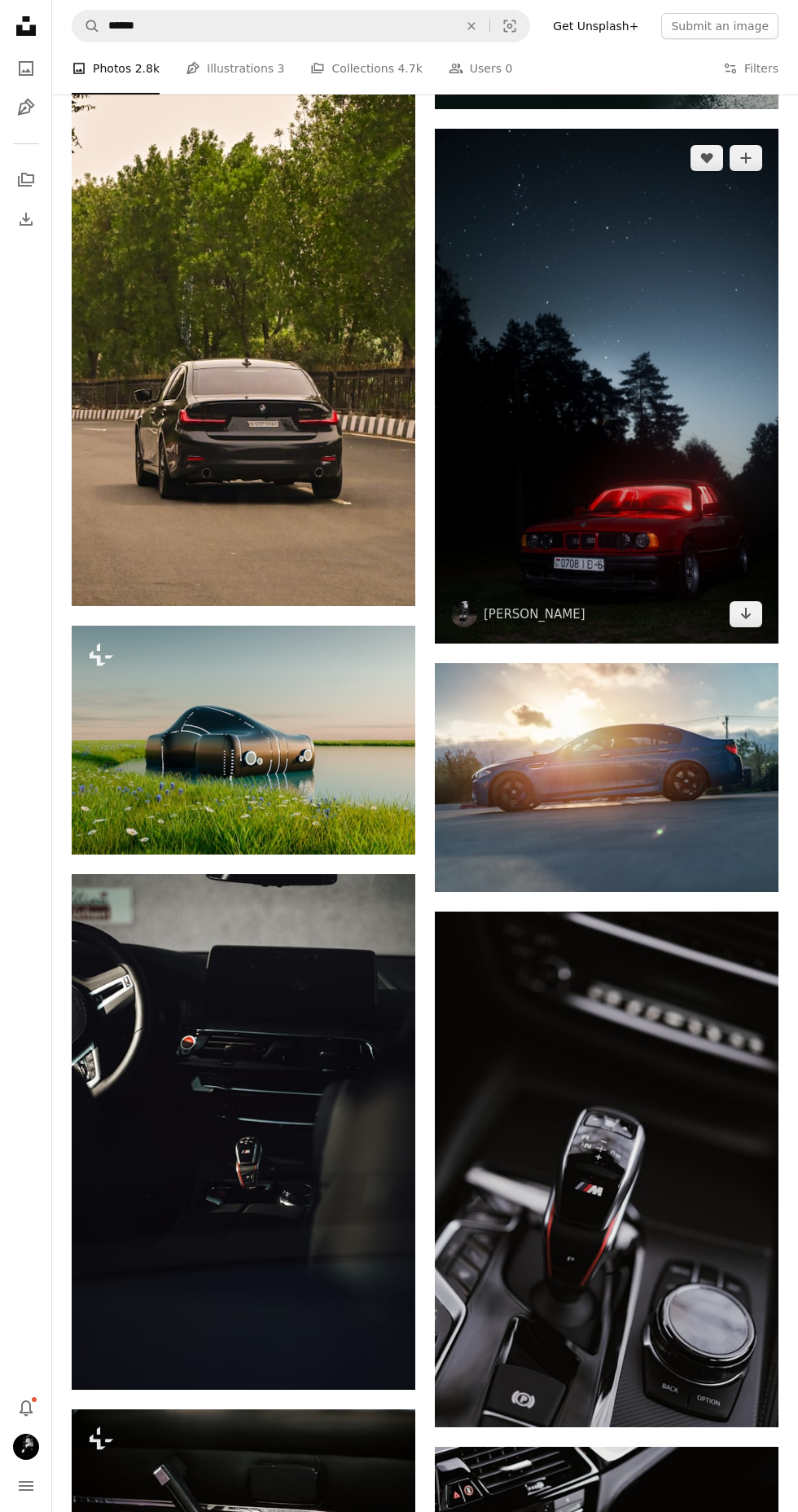
click at [657, 528] on img at bounding box center [607, 386] width 343 height 515
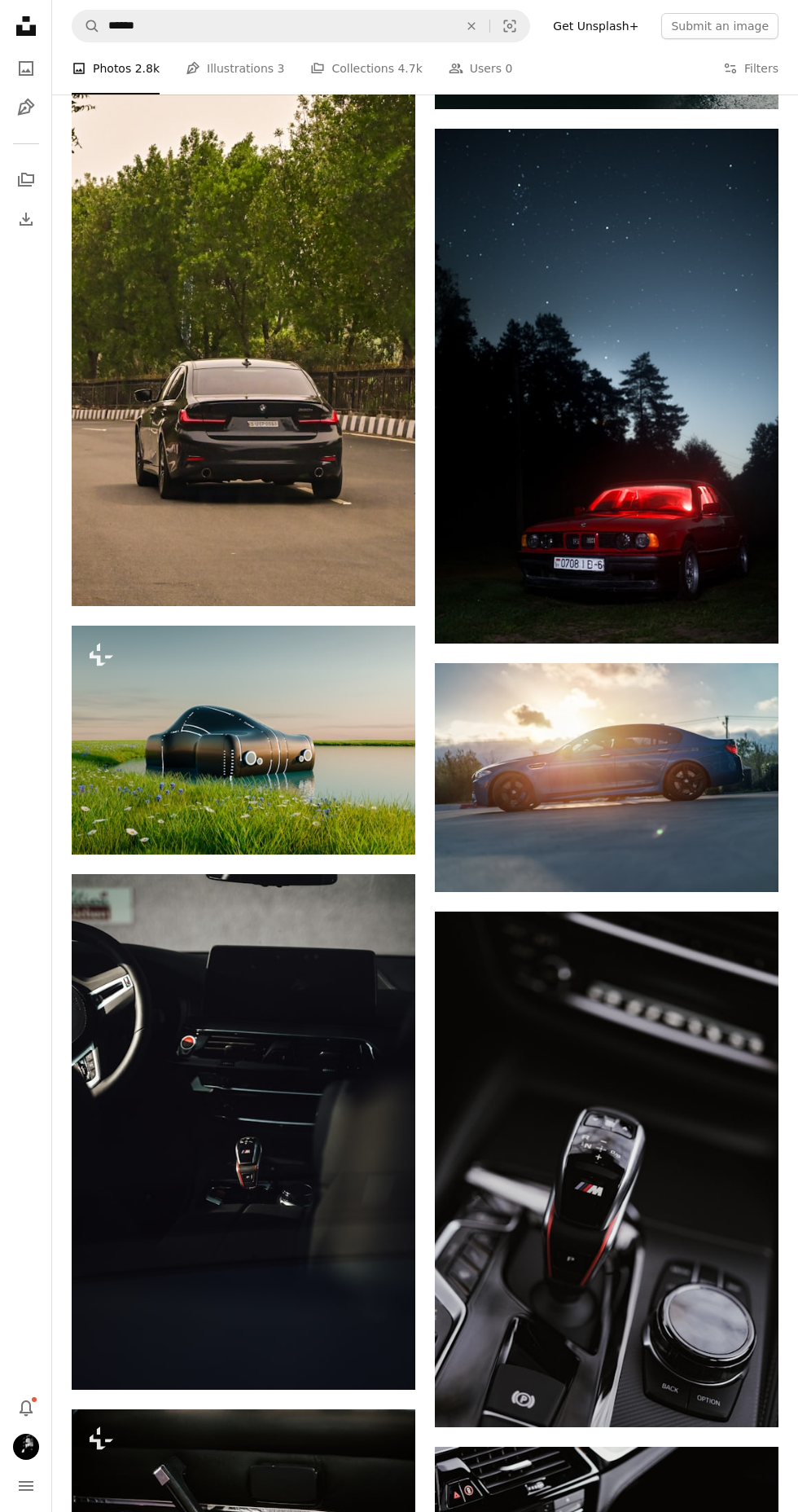
click at [15, 638] on nav "Unsplash logo Unsplash Home A photo Pen Tool A stack of folders Download Bell n…" at bounding box center [26, 756] width 52 height 1512
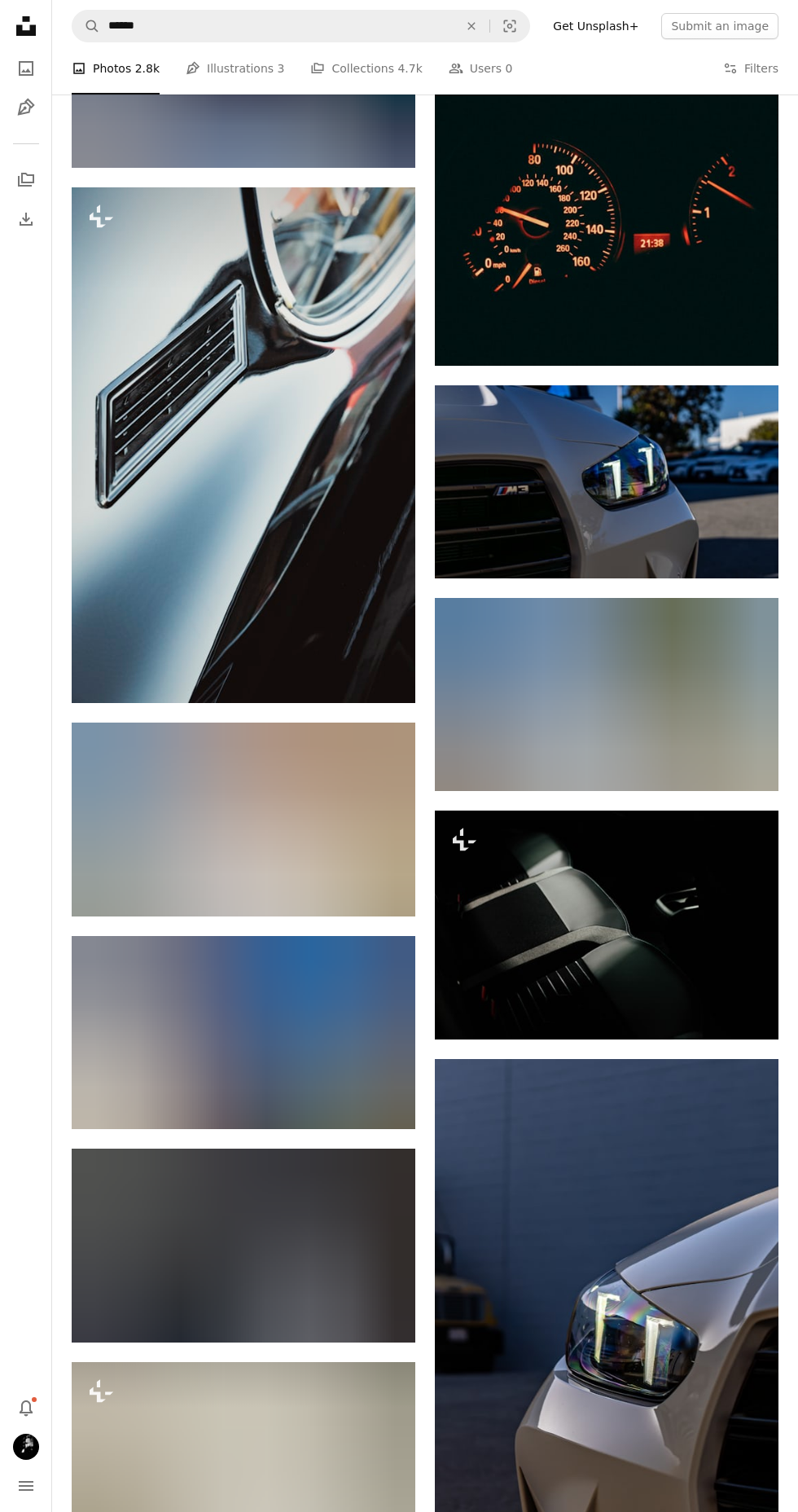
scroll to position [74173, 0]
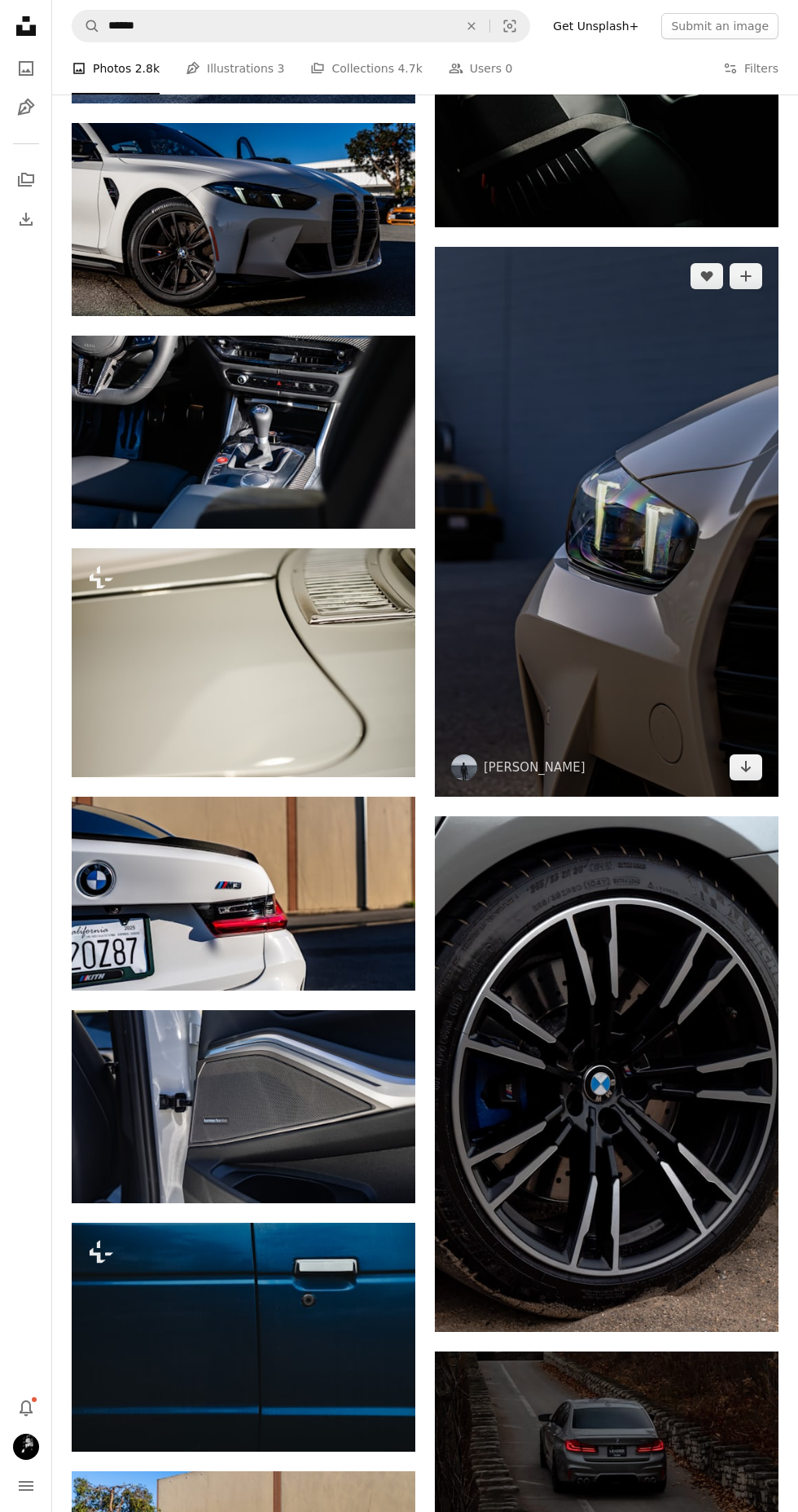
click at [610, 671] on img at bounding box center [607, 522] width 343 height 550
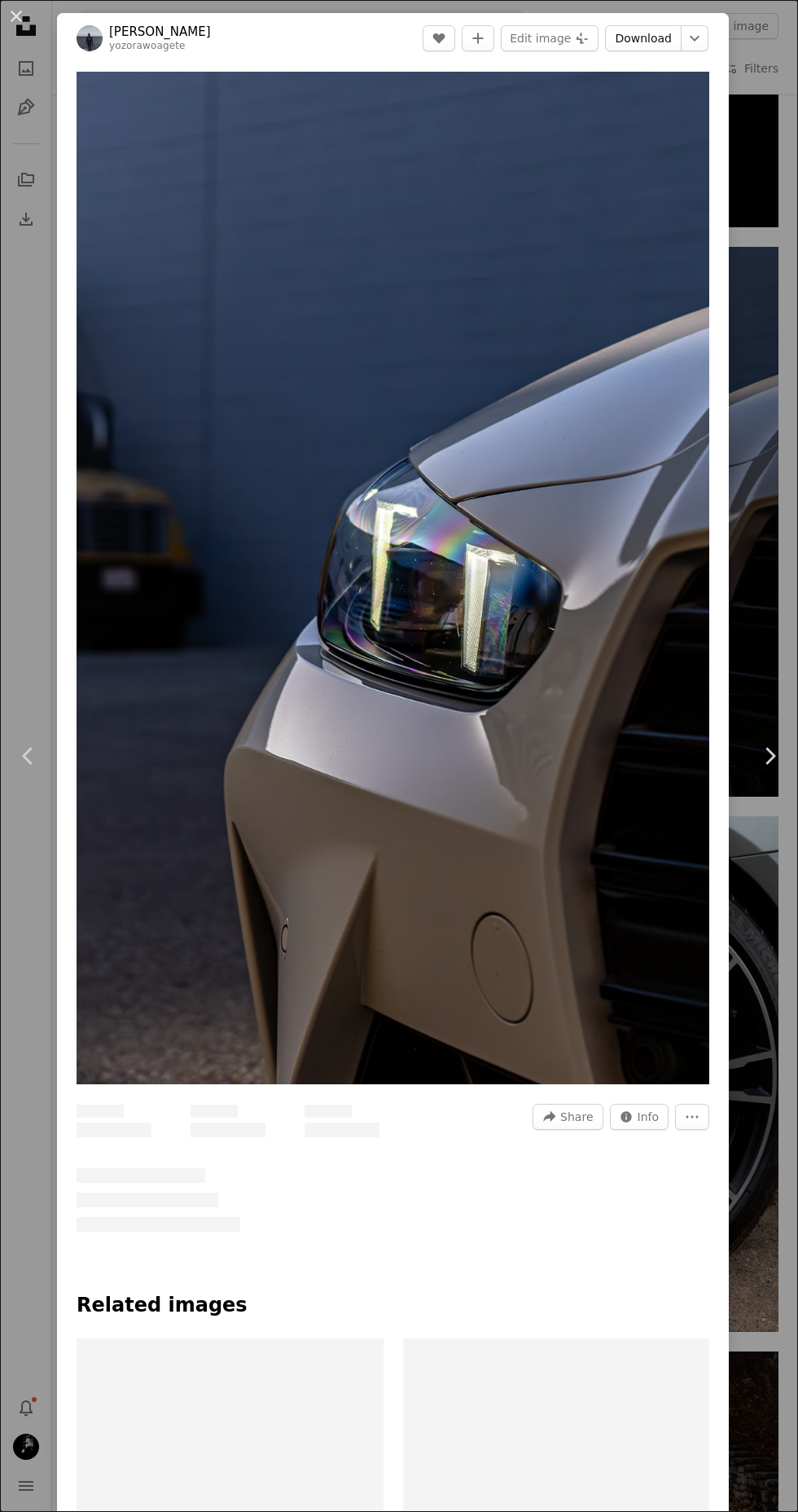
click at [658, 37] on link "Download" at bounding box center [643, 38] width 77 height 26
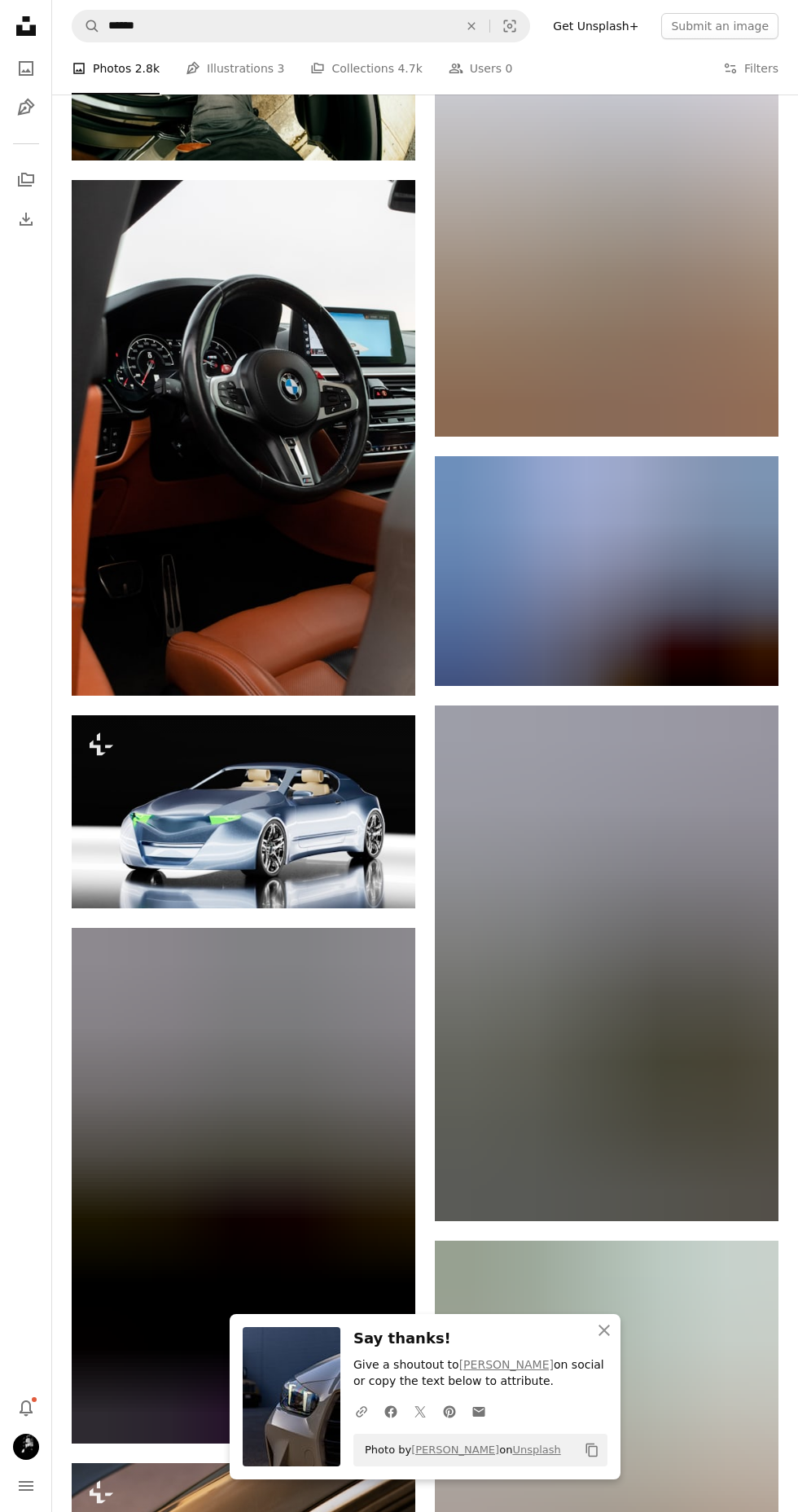
scroll to position [76143, 0]
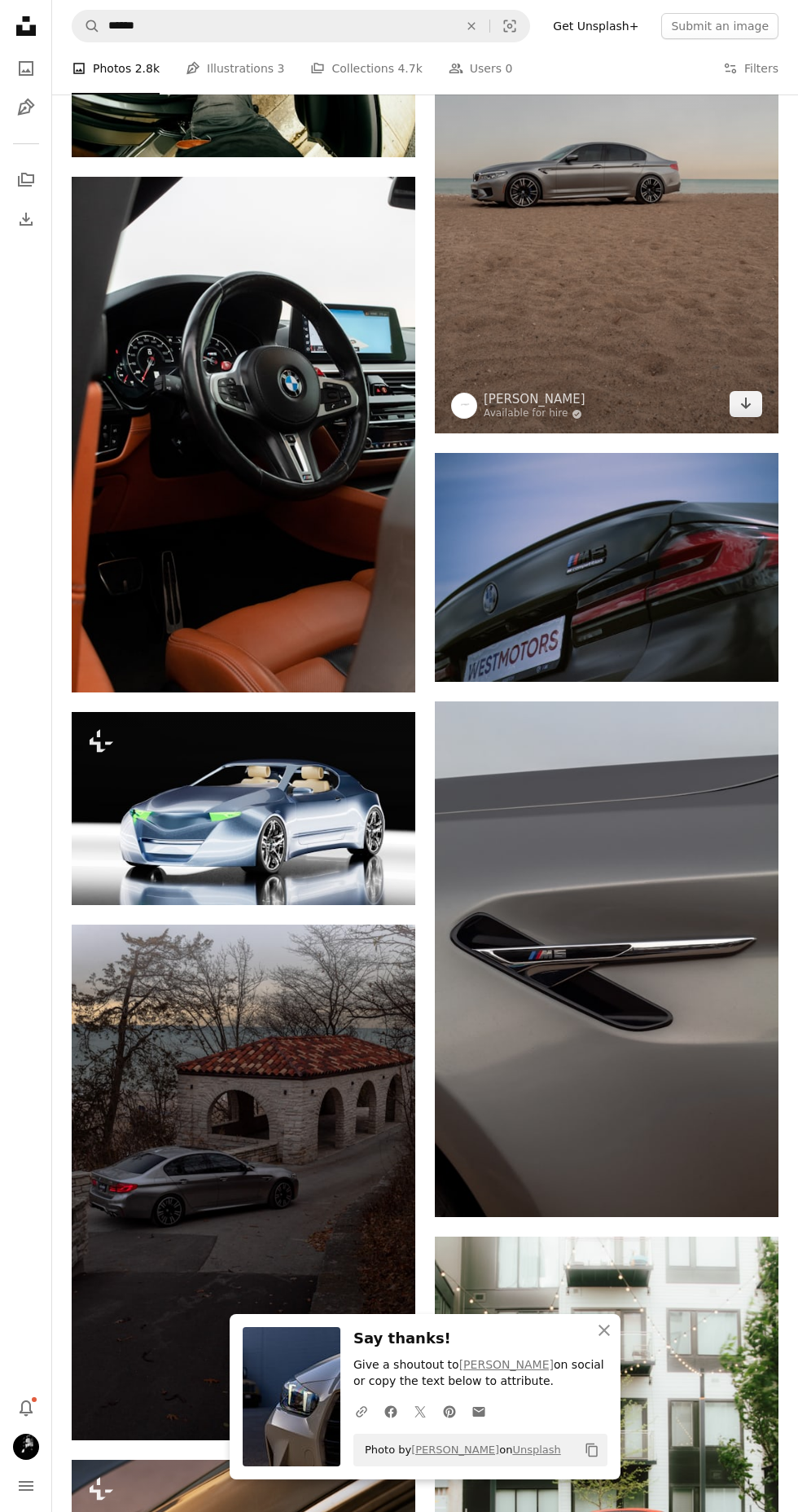
click at [628, 368] on img at bounding box center [607, 175] width 343 height 516
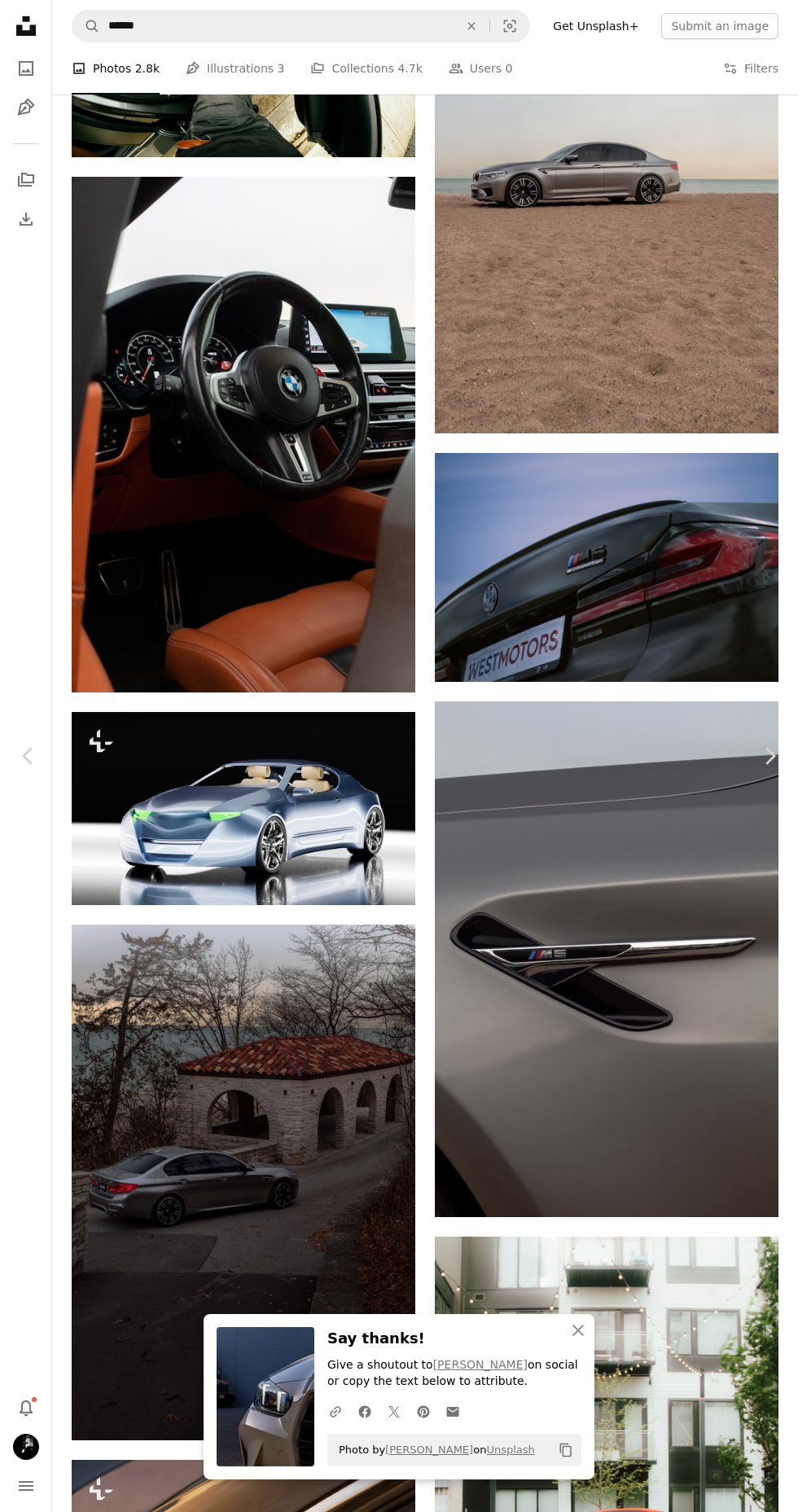
scroll to position [75994, 0]
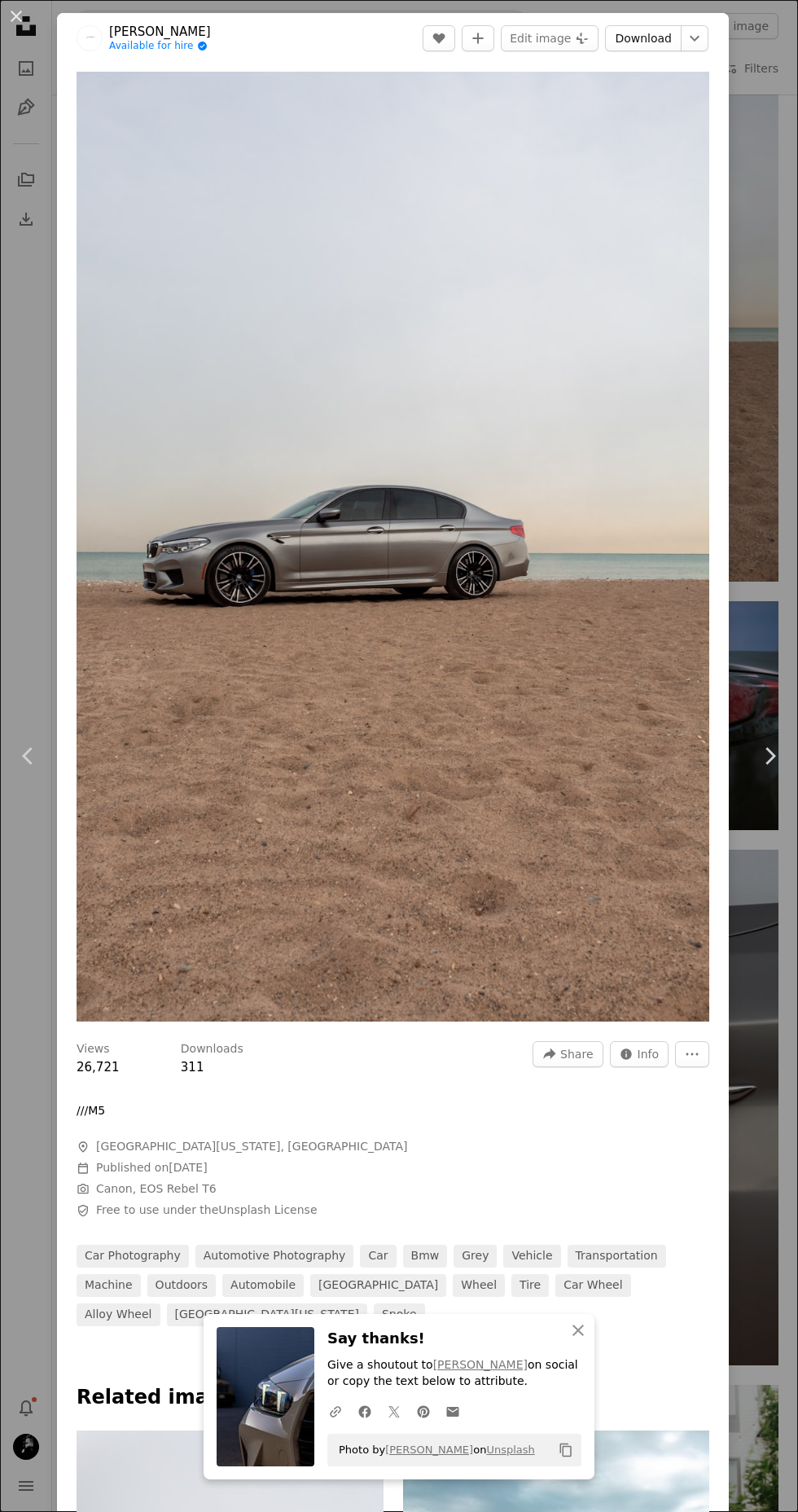
click at [672, 30] on link "Download" at bounding box center [643, 38] width 77 height 26
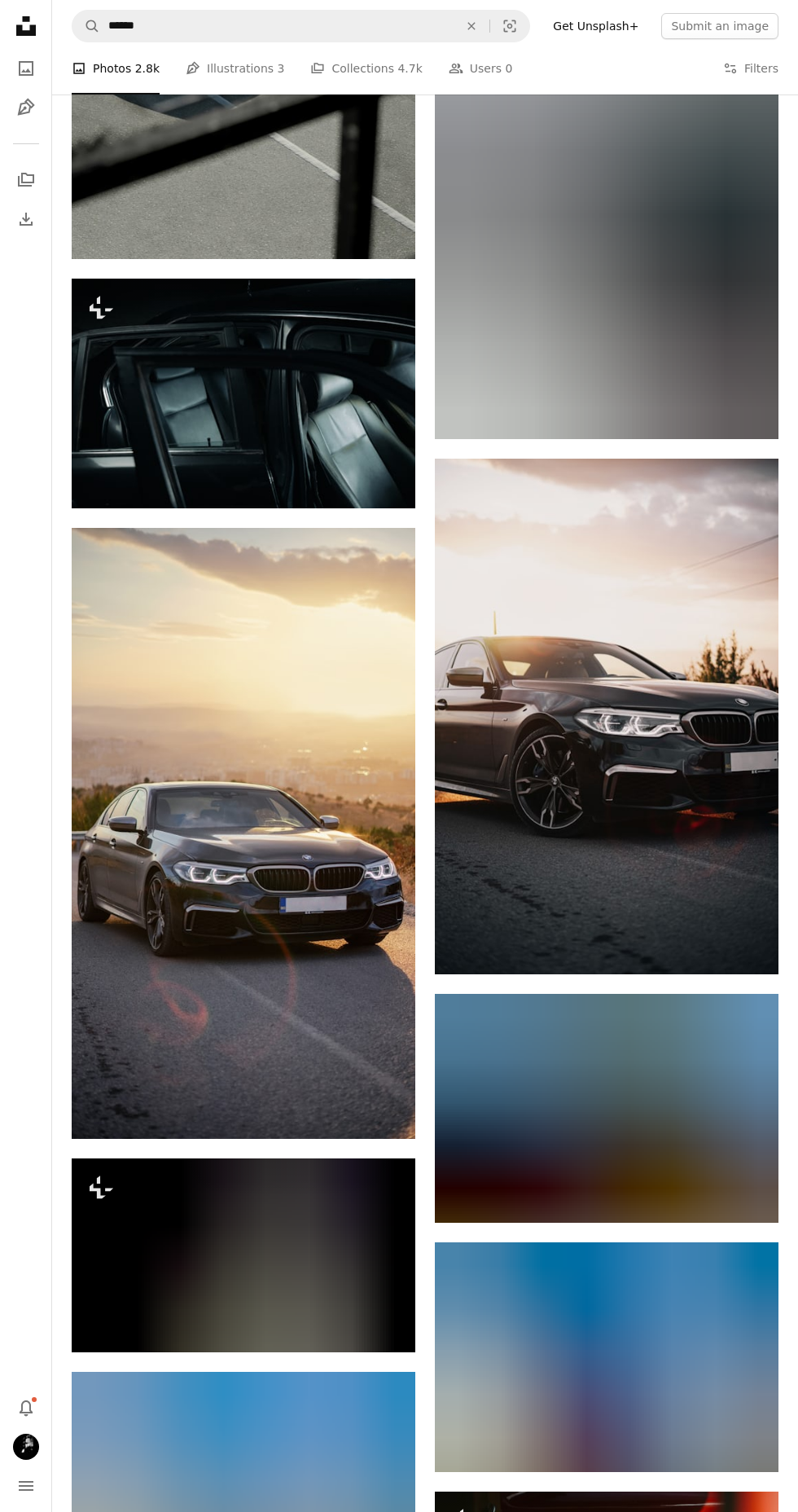
scroll to position [80045, 0]
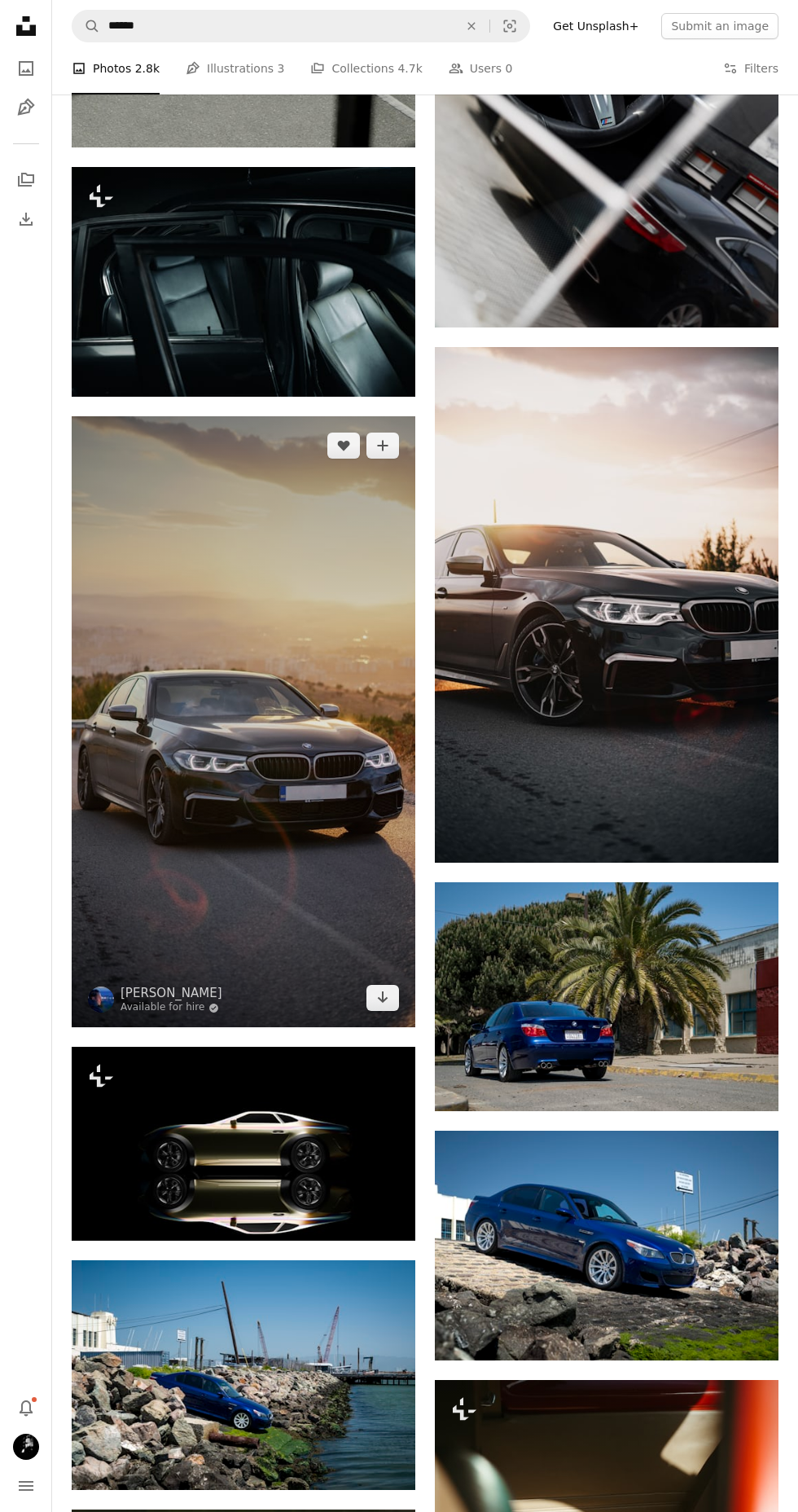
click at [348, 781] on img at bounding box center [243, 722] width 343 height 611
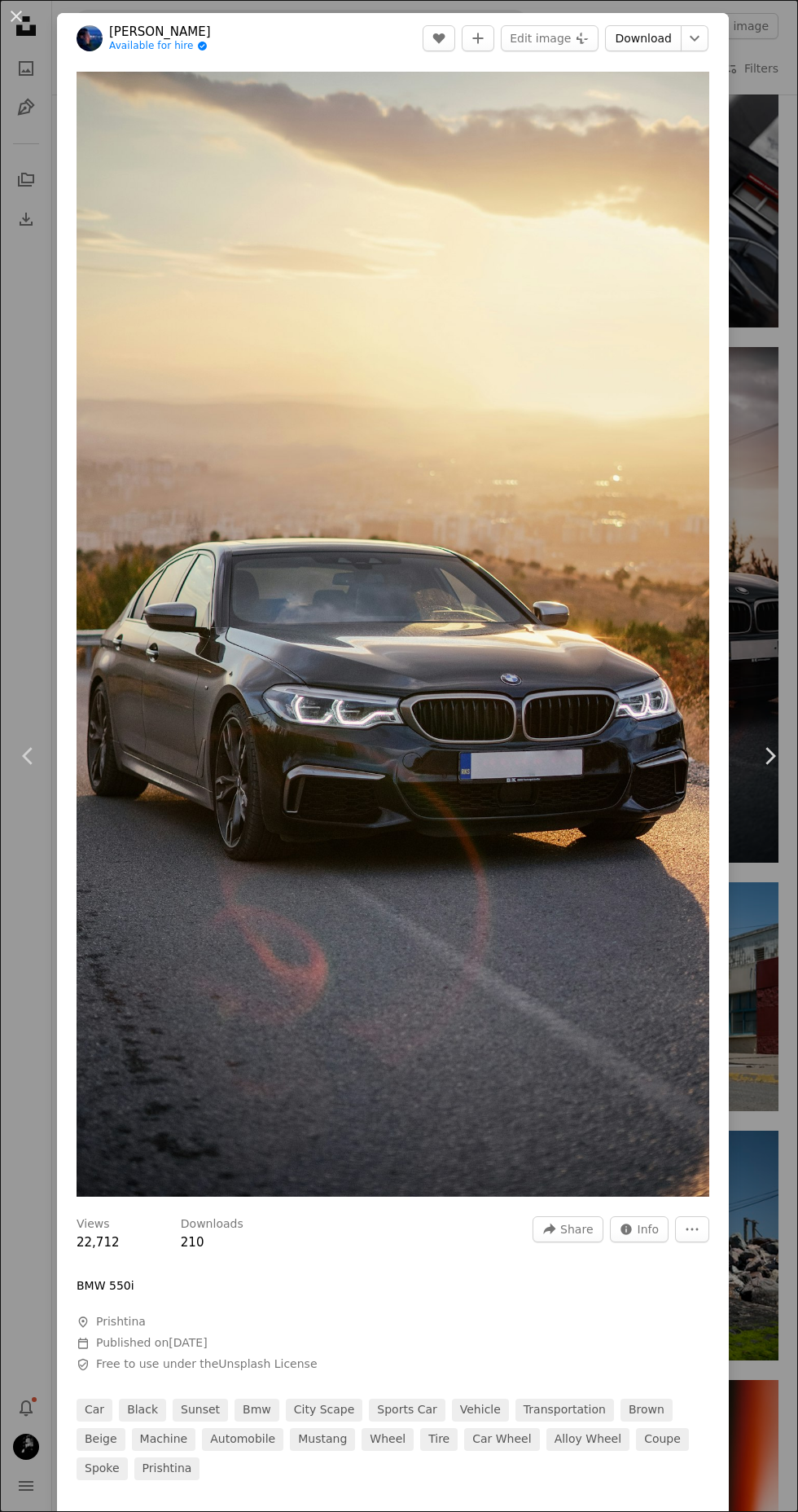
click at [664, 37] on link "Download" at bounding box center [643, 38] width 77 height 26
